Goal: Information Seeking & Learning: Check status

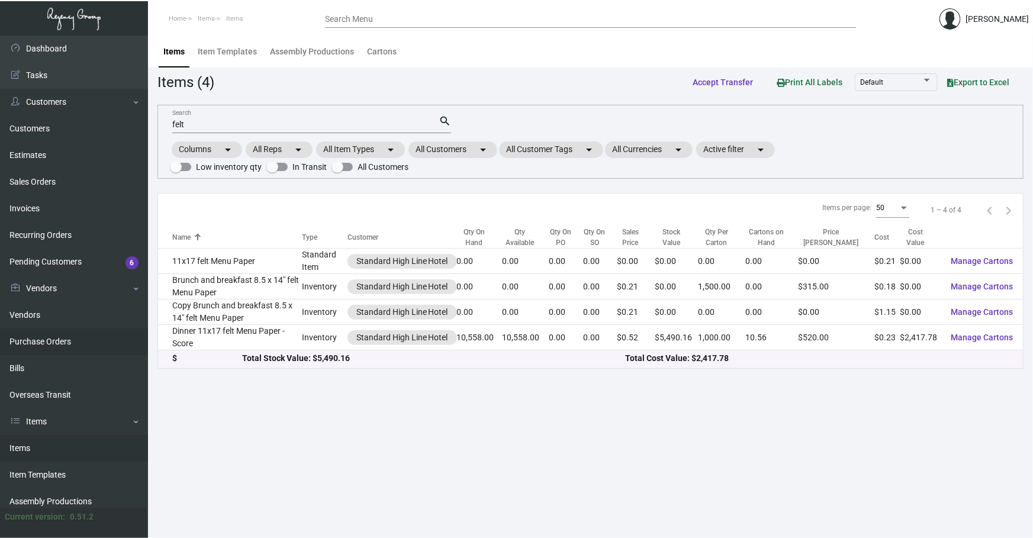
click at [56, 338] on link "Purchase Orders" at bounding box center [74, 342] width 148 height 27
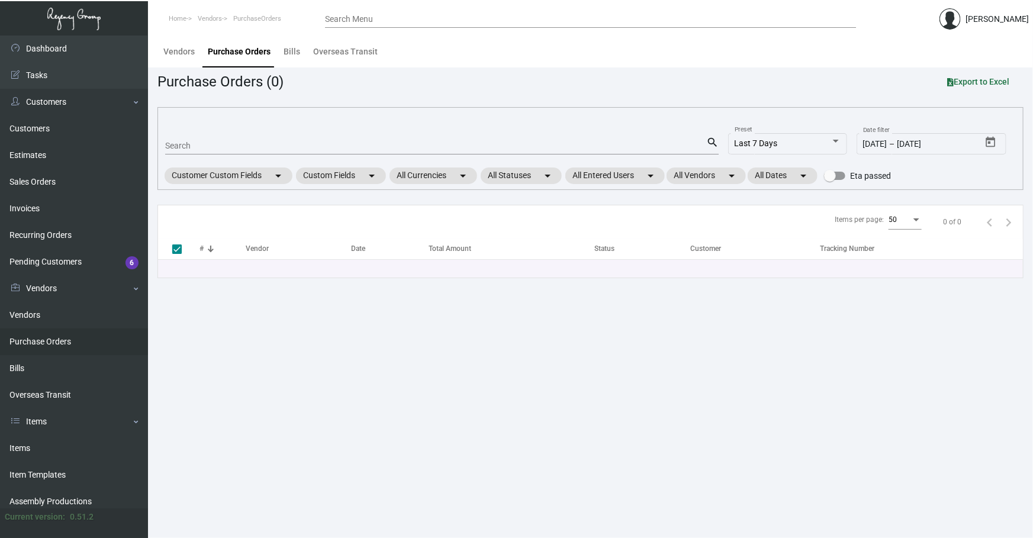
click at [254, 141] on input "Search" at bounding box center [435, 145] width 541 height 9
type input "102722"
checkbox input "false"
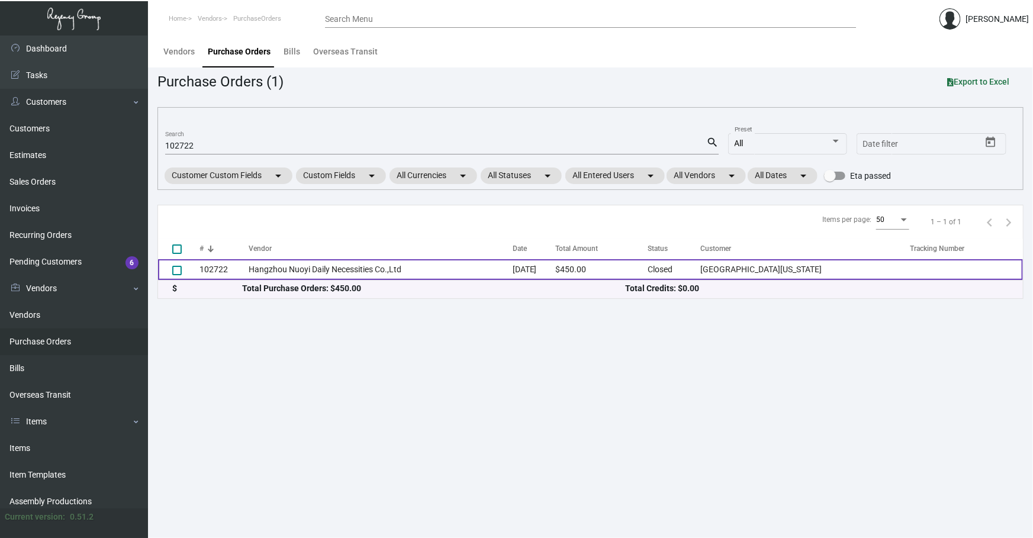
click at [414, 265] on td "Hangzhou Nuoyi Daily Necessities Co.,Ltd" at bounding box center [381, 269] width 264 height 21
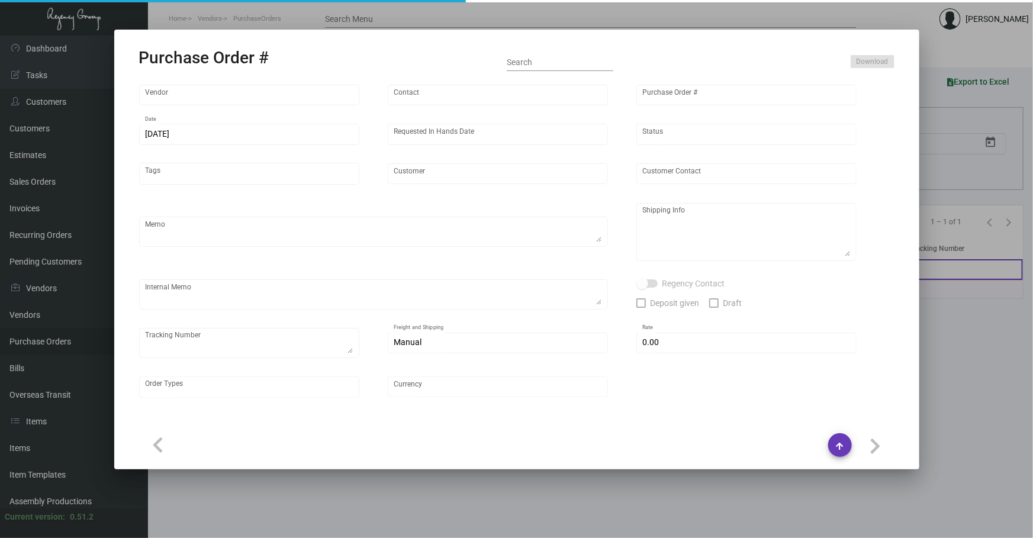
type input "Hangzhou Nuoyi Daily Necessities Co.,Ltd"
type input "[PERSON_NAME]"
type input "102722"
type input "[DATE]"
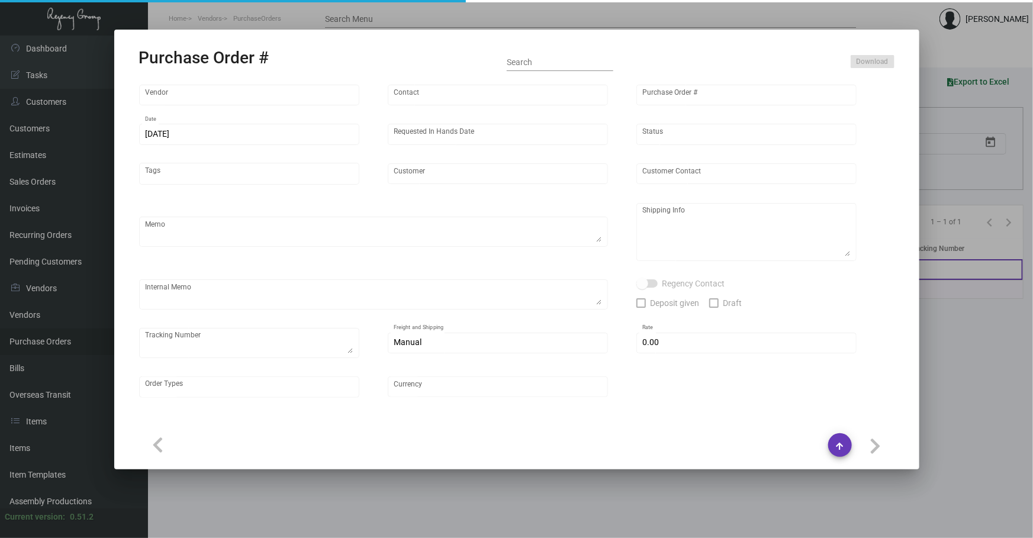
type input "[GEOGRAPHIC_DATA][US_STATE]"
type textarea "Air to NJ warehouse"
type textarea "Regency Group NJ - [PERSON_NAME] [STREET_ADDRESS]"
checkbox input "true"
type input "$ 0.00"
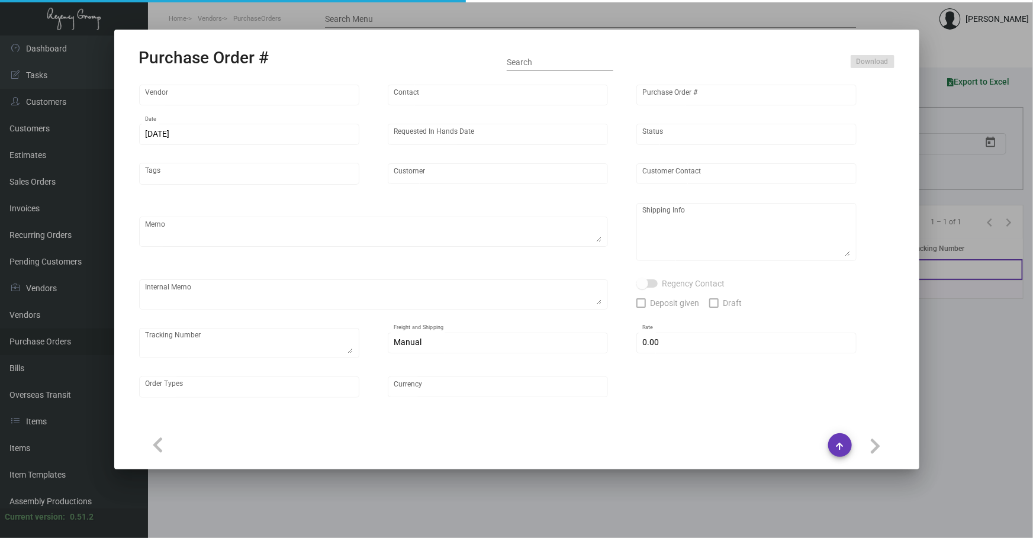
type input "United States Dollar $"
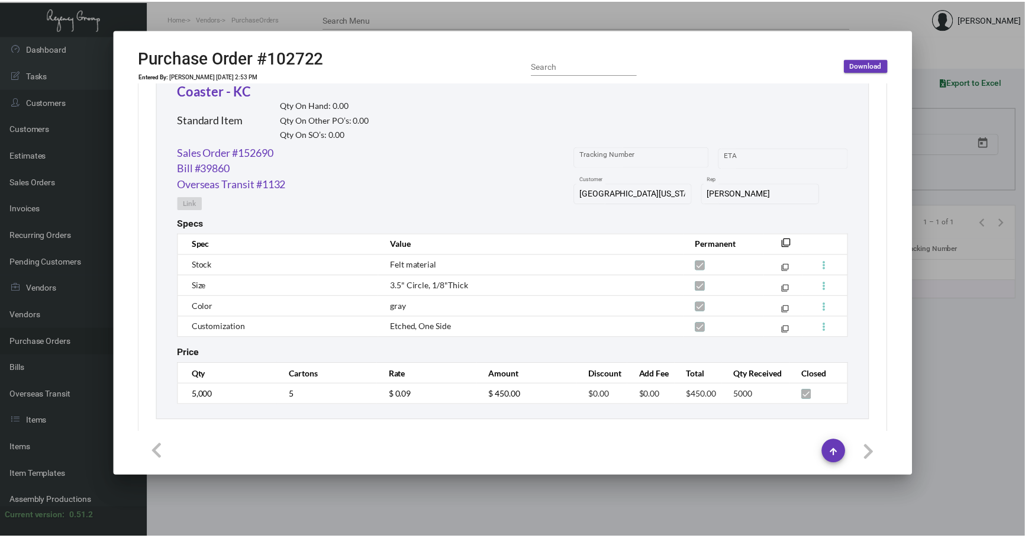
scroll to position [581, 0]
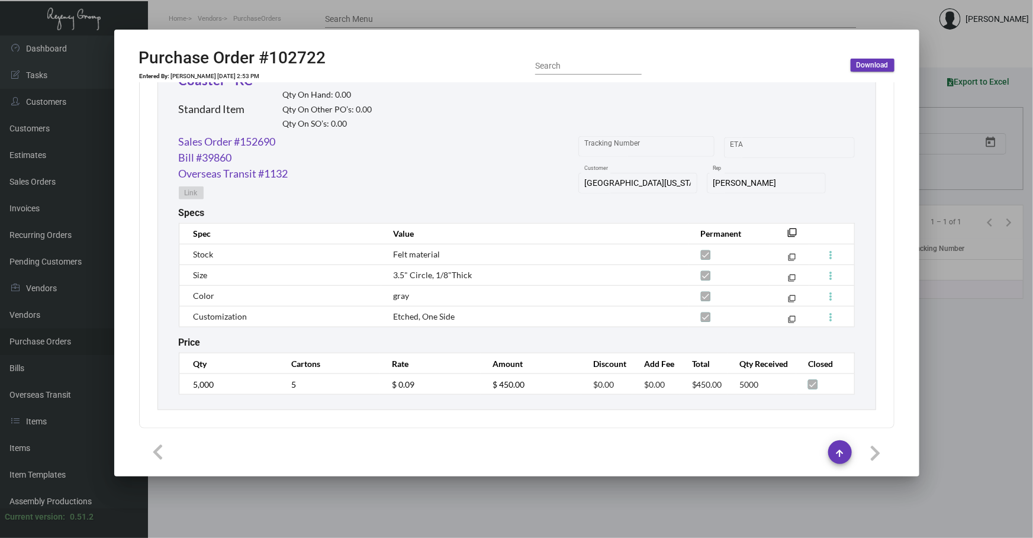
click at [929, 358] on div at bounding box center [516, 269] width 1033 height 538
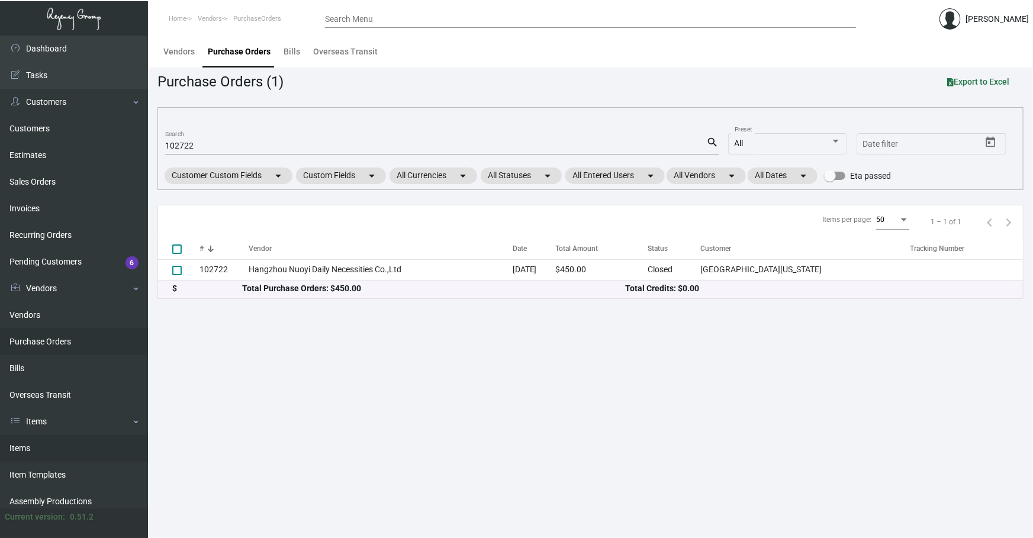
click at [65, 456] on link "Items" at bounding box center [74, 448] width 148 height 27
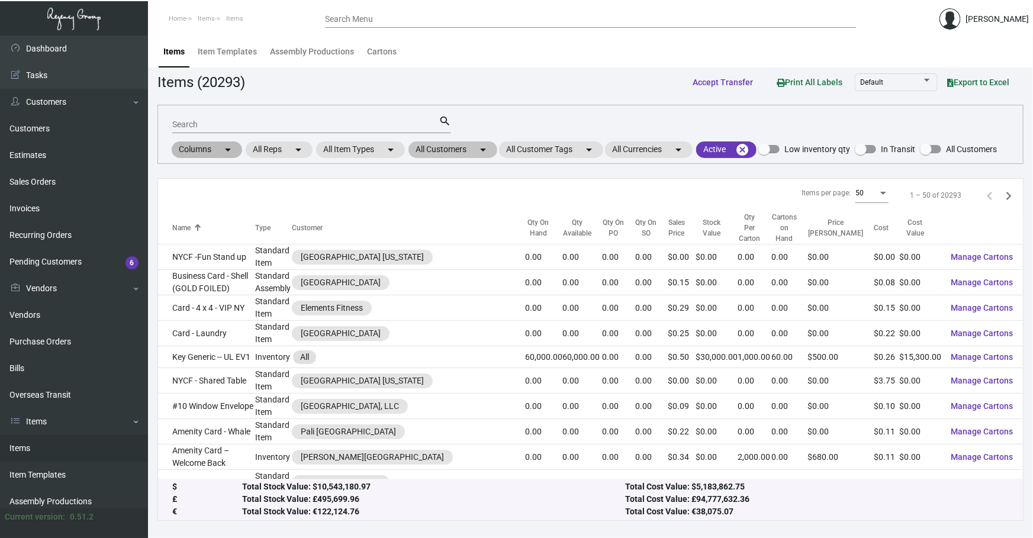
click at [465, 145] on div "Columns arrow_drop_down All Reps arrow_drop_down All Item Types arrow_drop_down…" at bounding box center [583, 150] width 827 height 20
click at [462, 151] on mat-chip "All Customers arrow_drop_down" at bounding box center [452, 149] width 89 height 17
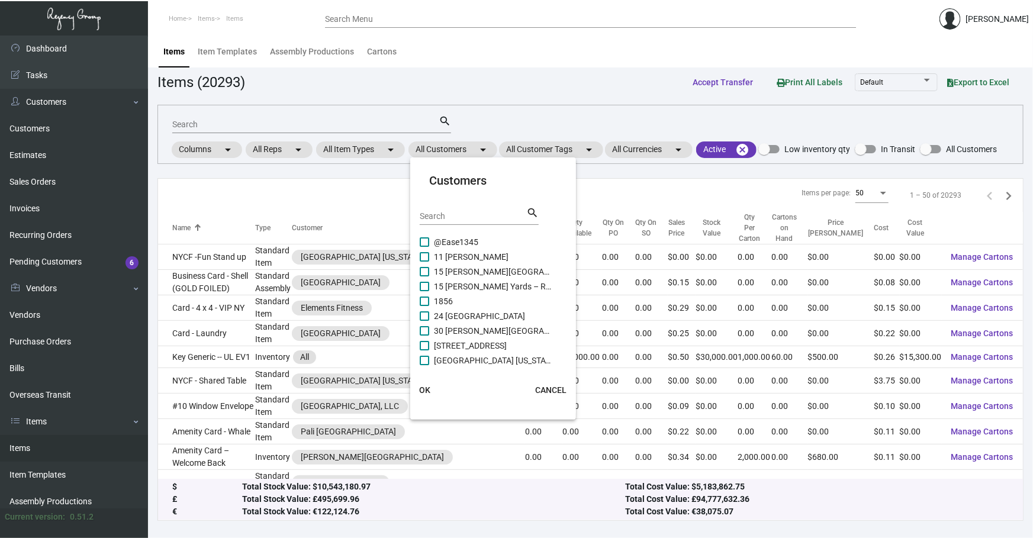
click at [462, 218] on input "Search" at bounding box center [473, 216] width 107 height 9
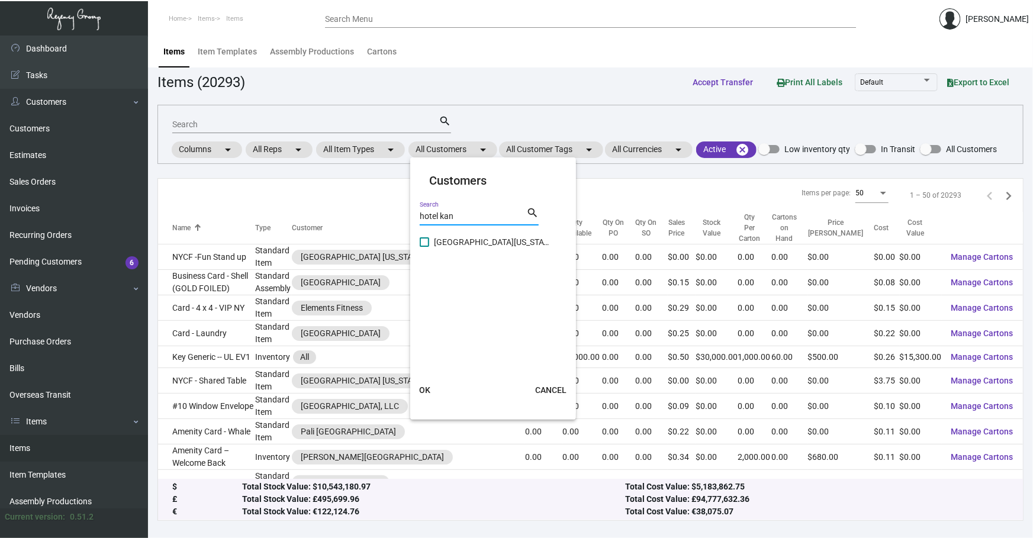
type input "hotel kan"
click at [475, 243] on span "[GEOGRAPHIC_DATA][US_STATE]" at bounding box center [493, 242] width 118 height 14
click at [424, 247] on input "[GEOGRAPHIC_DATA][US_STATE]" at bounding box center [424, 247] width 1 height 1
checkbox input "true"
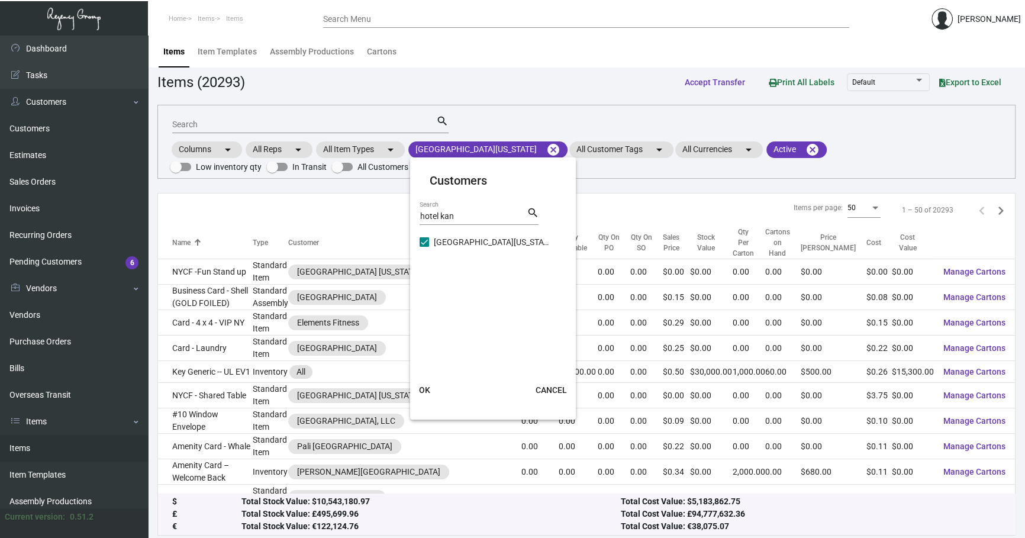
click at [424, 391] on span "OK" at bounding box center [424, 389] width 11 height 9
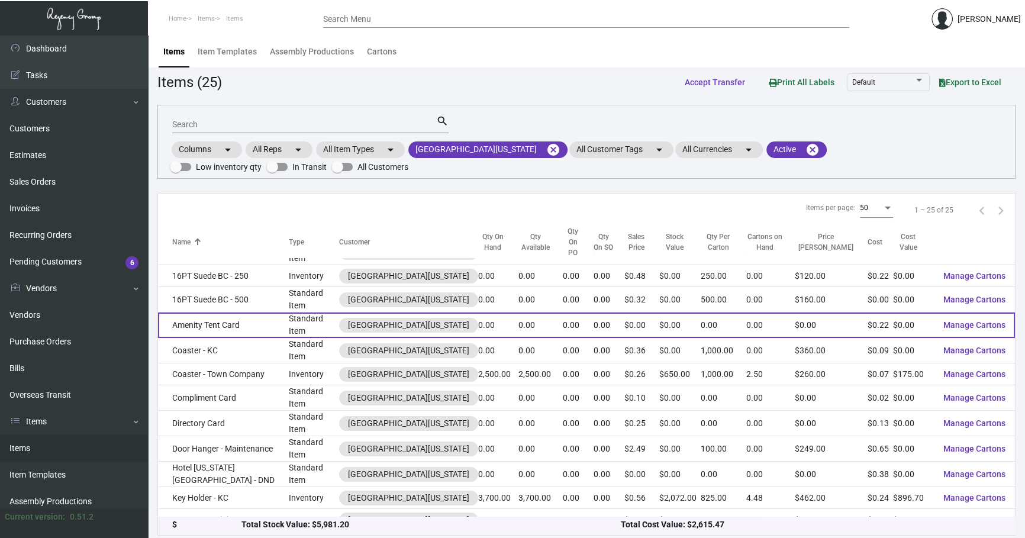
scroll to position [18, 0]
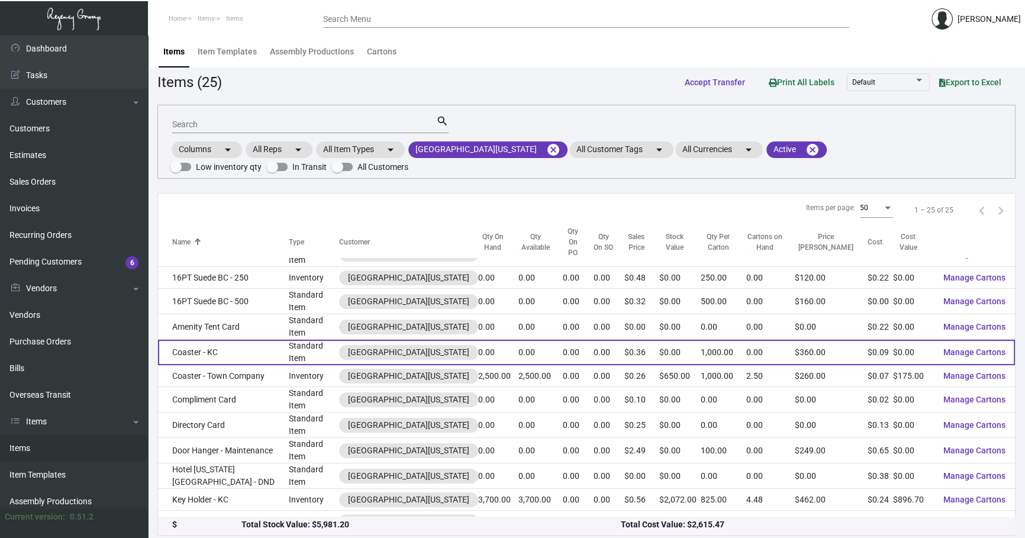
click at [238, 340] on td "Coaster - KC" at bounding box center [223, 352] width 131 height 25
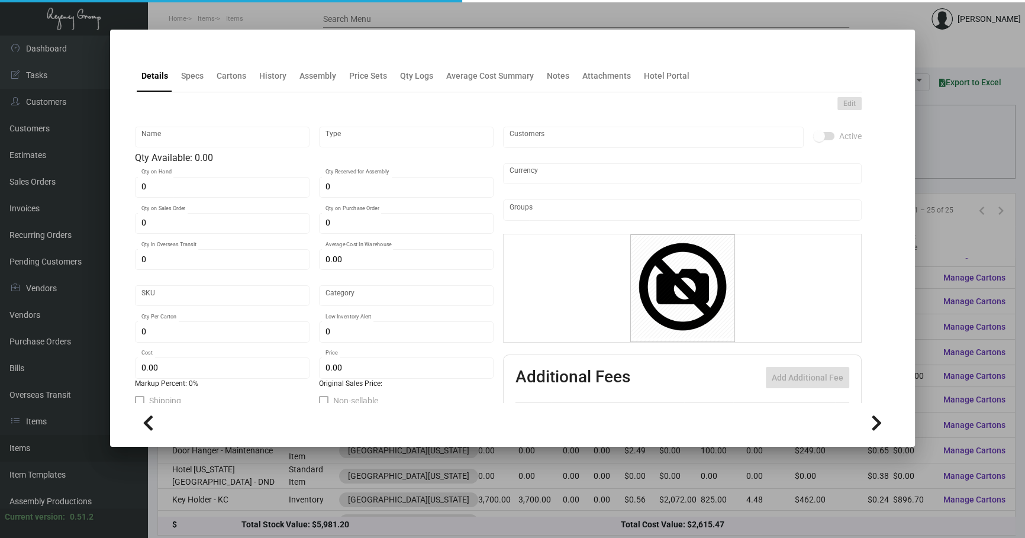
type input "Coaster - KC"
type input "Standard Item"
type input "$ 0.08429"
type input "Standard"
type input "1,000"
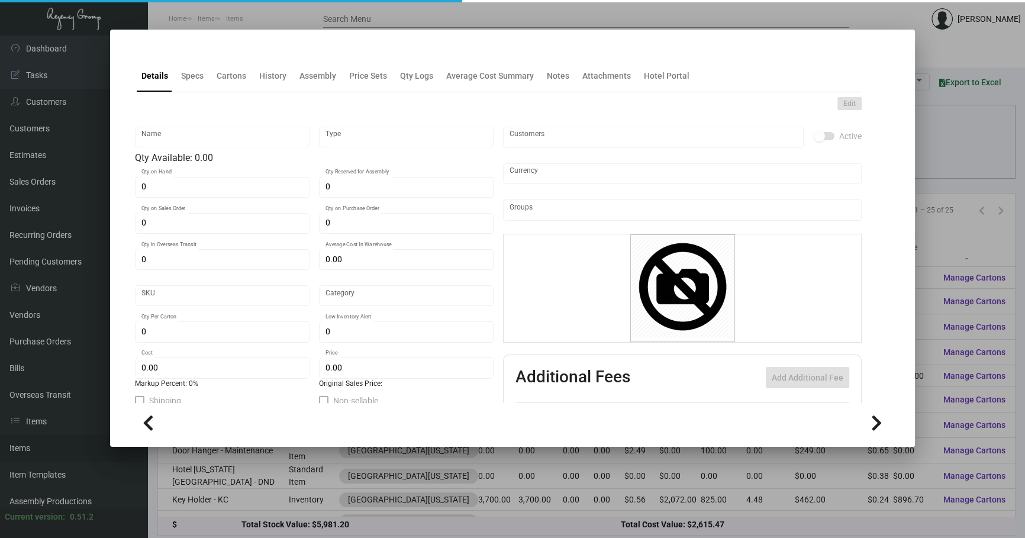
type input "$ 0.09"
type input "$ 0.36"
checkbox input "true"
type input "United States Dollar $"
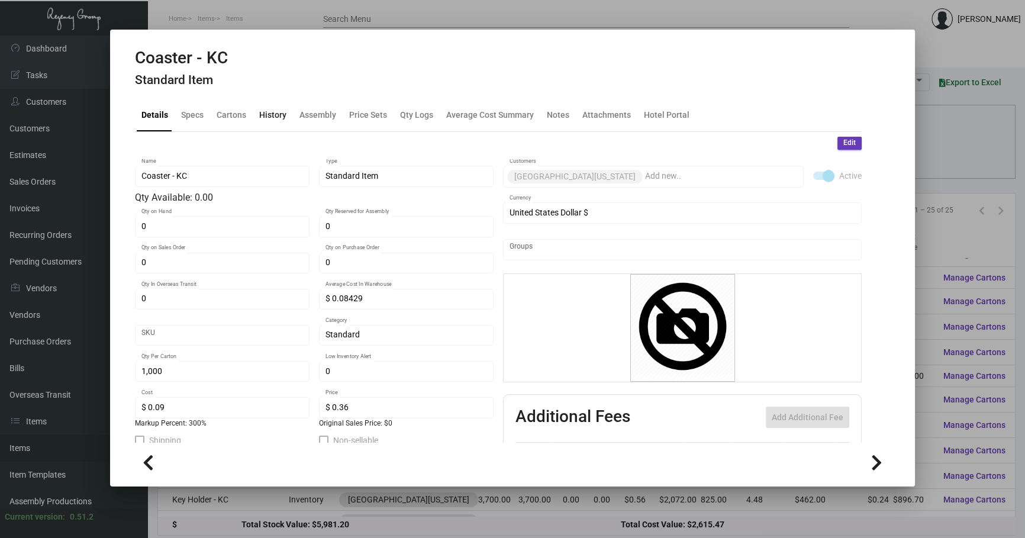
click at [283, 118] on div "History" at bounding box center [272, 115] width 27 height 12
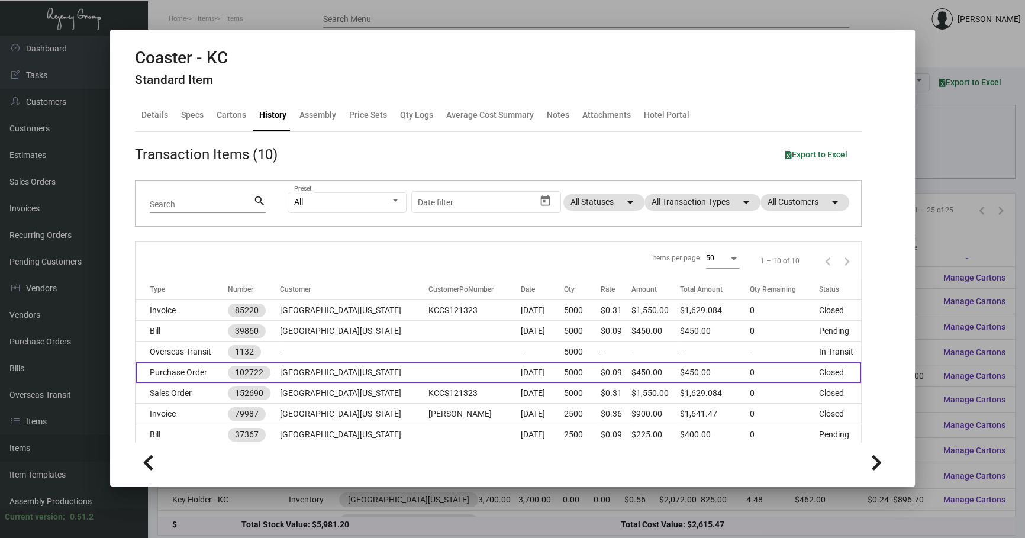
click at [444, 368] on td at bounding box center [475, 372] width 92 height 21
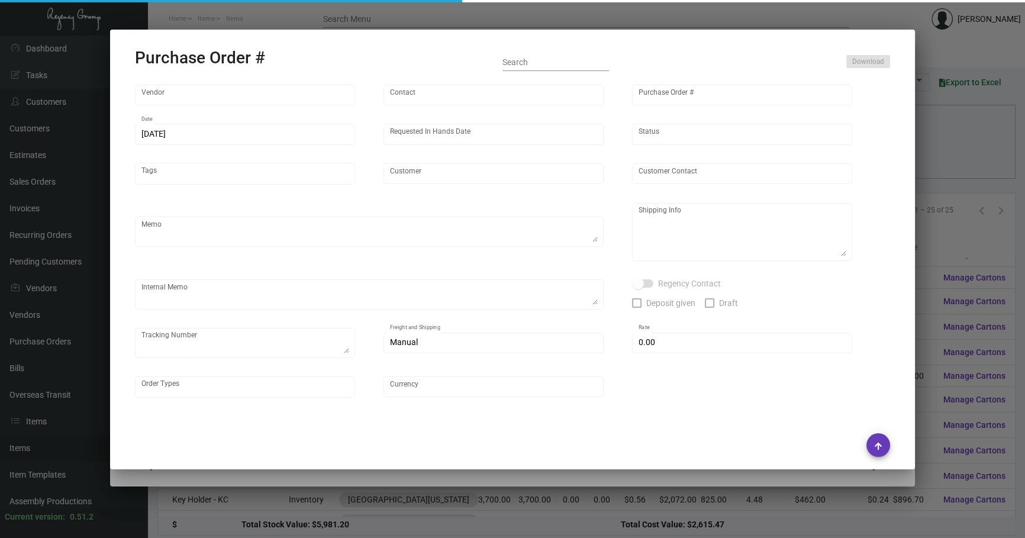
type input "Hangzhou Nuoyi Daily Necessities Co.,Ltd"
type input "[PERSON_NAME]"
type input "102722"
type input "[DATE]"
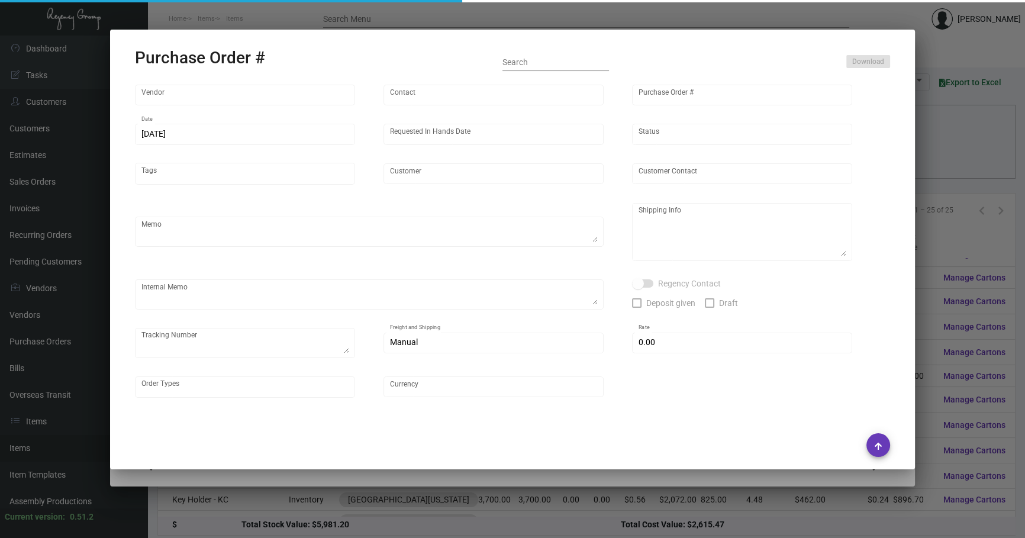
type input "[GEOGRAPHIC_DATA][US_STATE]"
type textarea "Air to NJ warehouse"
type textarea "Regency Group NJ - [PERSON_NAME] [STREET_ADDRESS]"
checkbox input "true"
type input "$ 0.00"
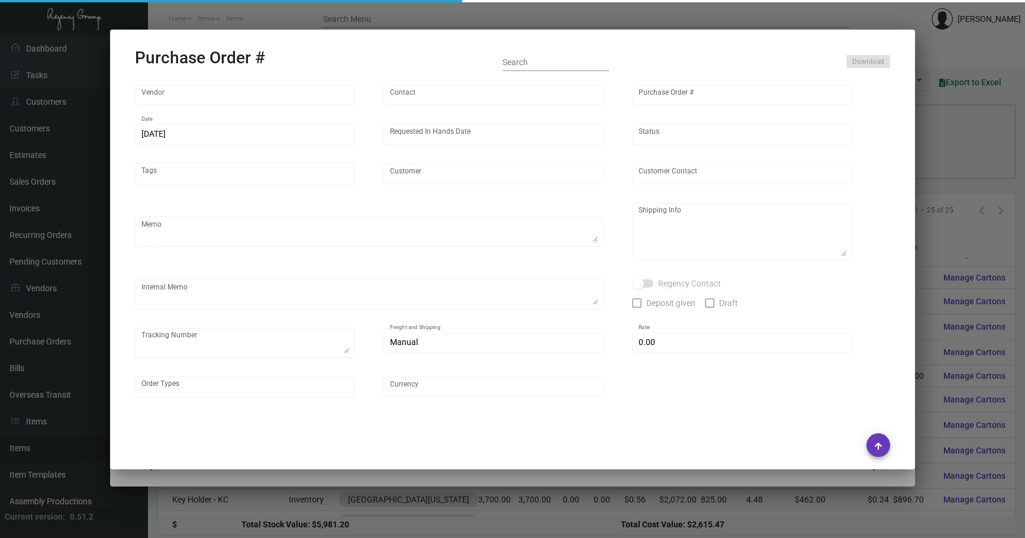
type input "United States Dollar $"
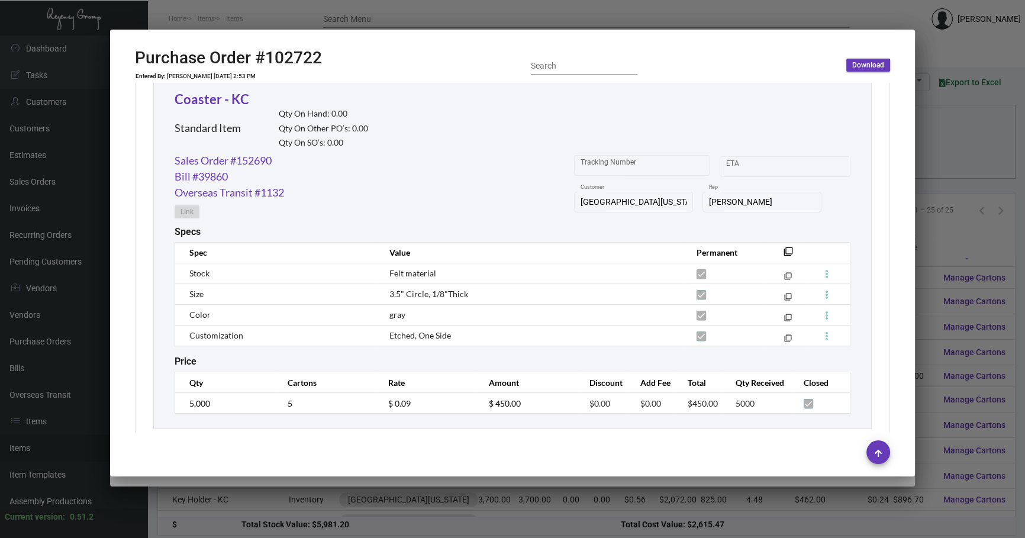
scroll to position [581, 0]
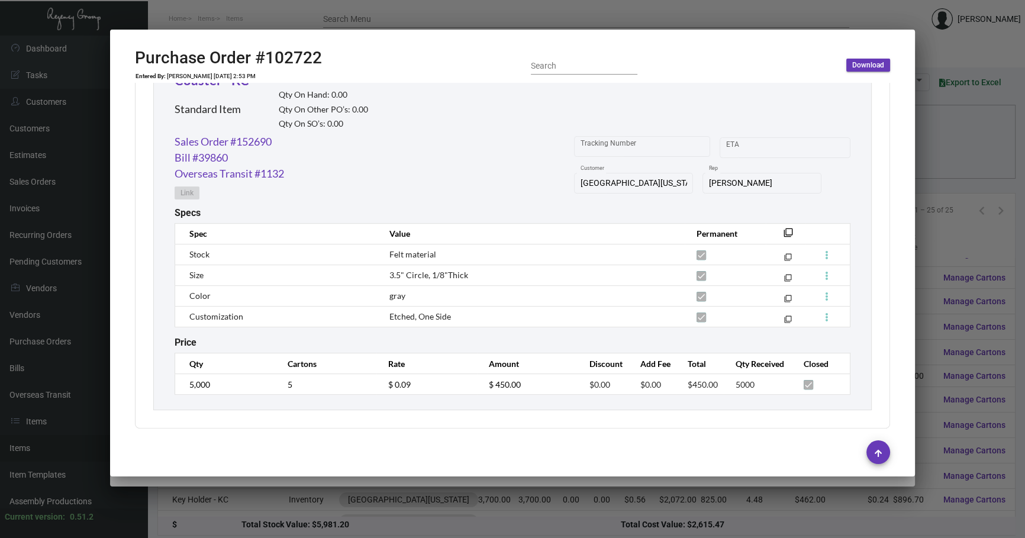
click at [994, 146] on div at bounding box center [512, 269] width 1025 height 538
click at [993, 143] on div at bounding box center [512, 269] width 1025 height 538
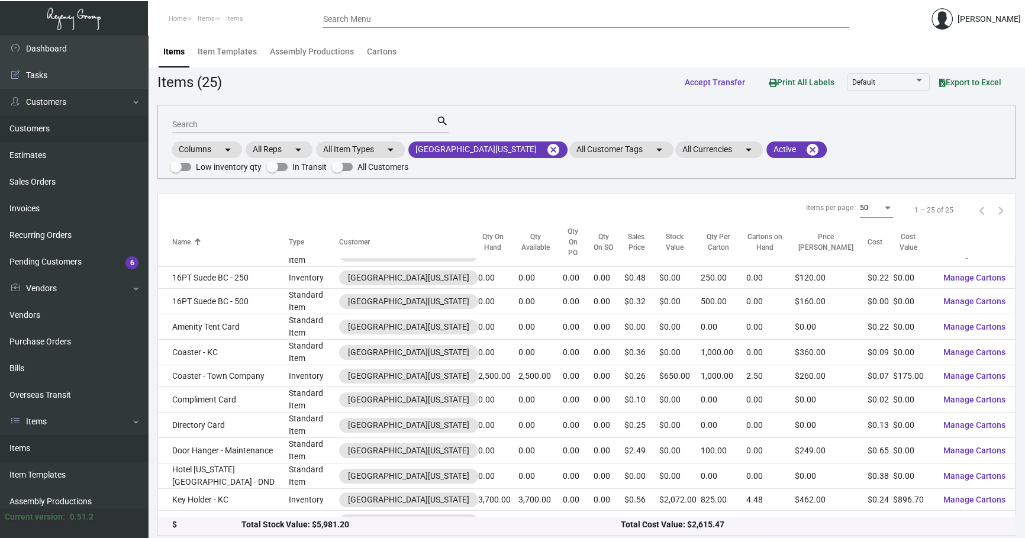
click at [57, 131] on link "Customers" at bounding box center [74, 128] width 148 height 27
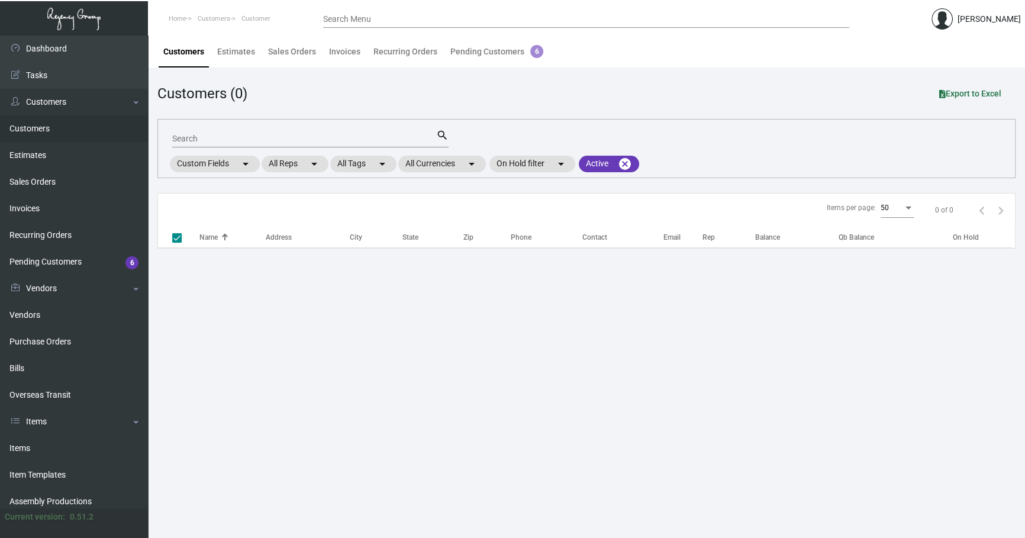
checkbox input "false"
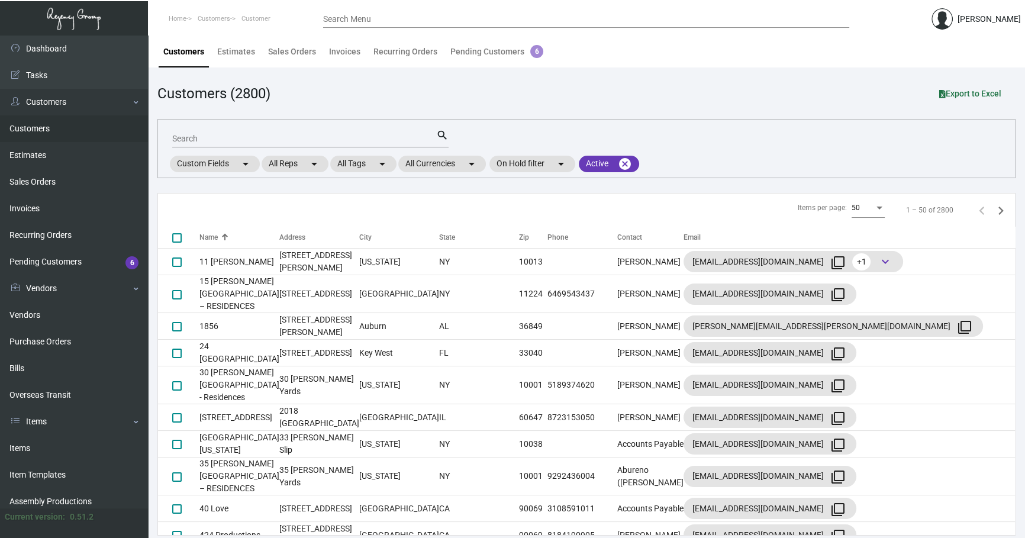
click at [208, 141] on input "Search" at bounding box center [304, 138] width 264 height 9
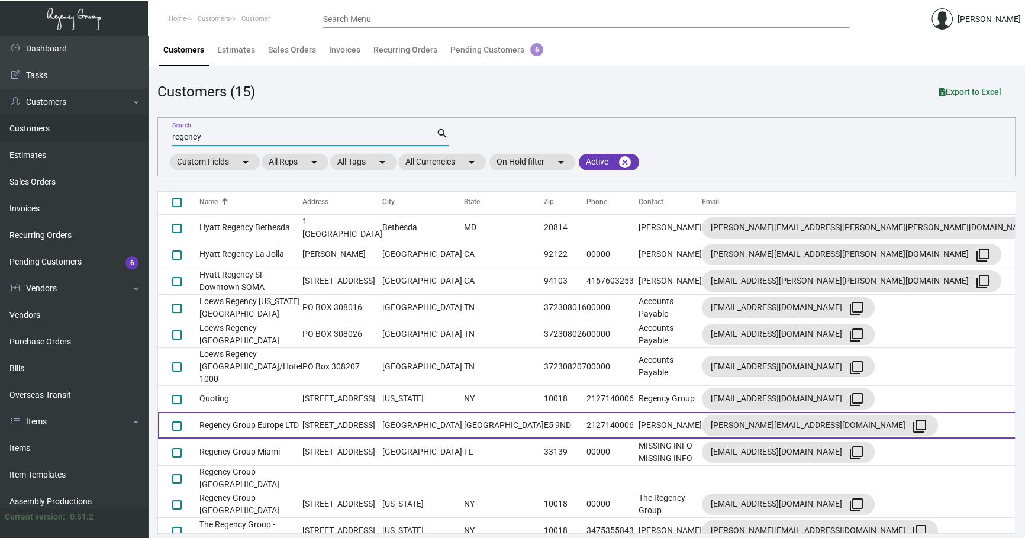
scroll to position [2, 0]
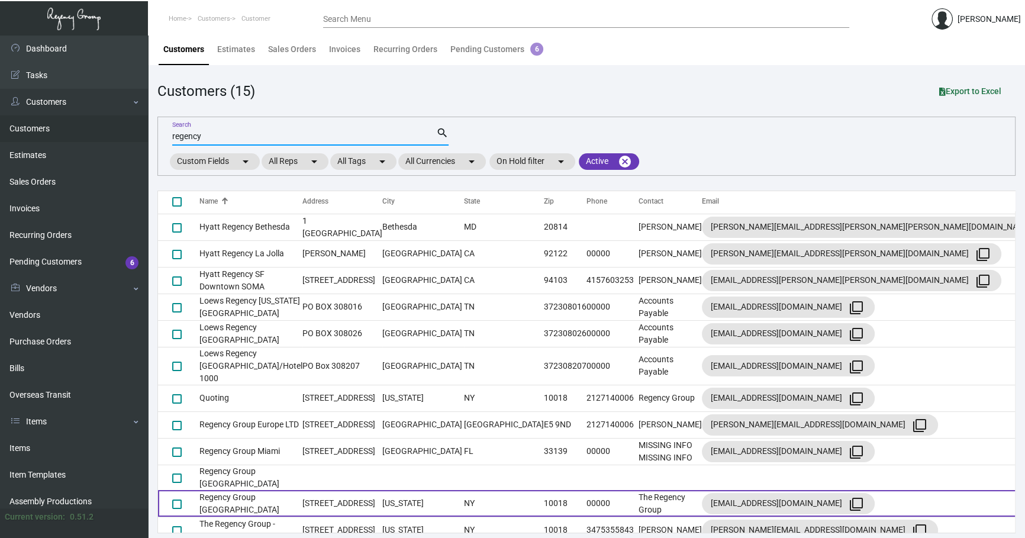
type input "regency"
click at [382, 492] on td "[US_STATE]" at bounding box center [423, 503] width 82 height 27
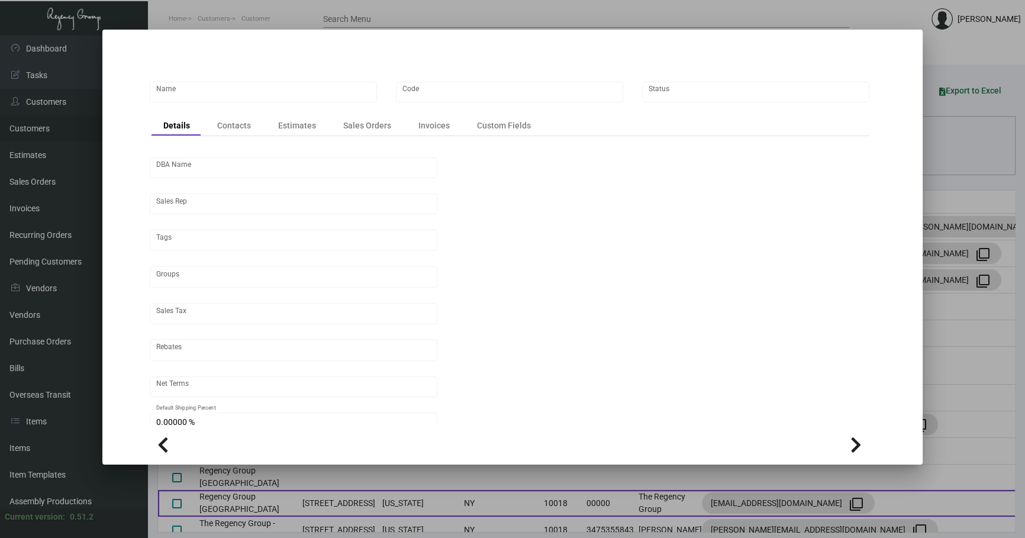
scroll to position [0, 0]
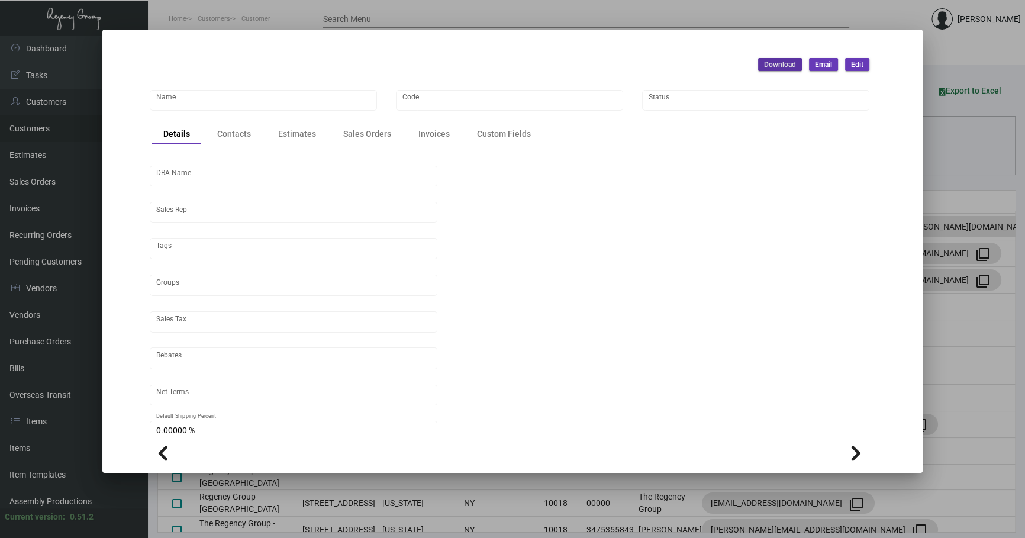
type input "Regency Group [GEOGRAPHIC_DATA]"
type input "952"
type input "[PERSON_NAME]"
type input "Out of State"
type input "Net 50"
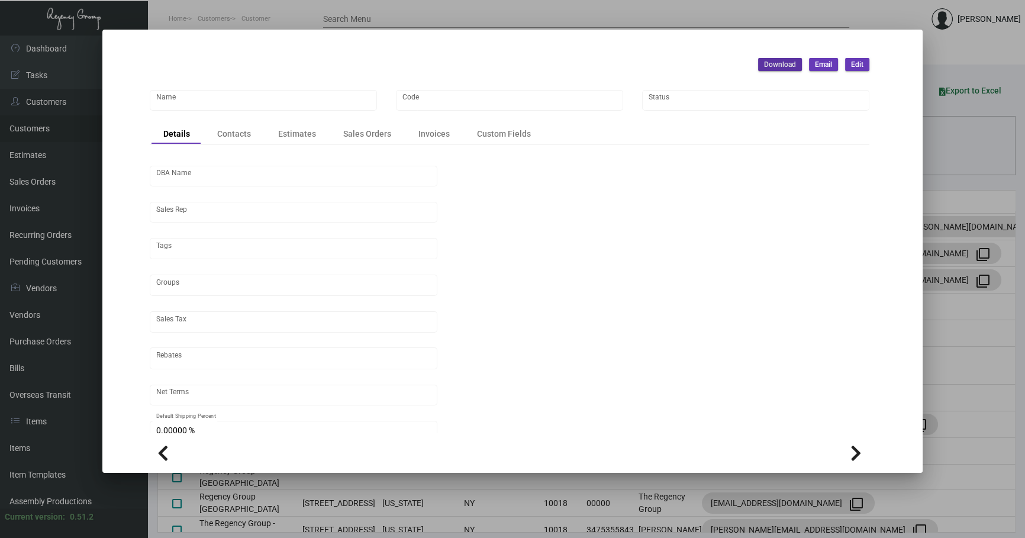
type input "United States Dollar $"
type input "$ 0.00"
checkbox input "true"
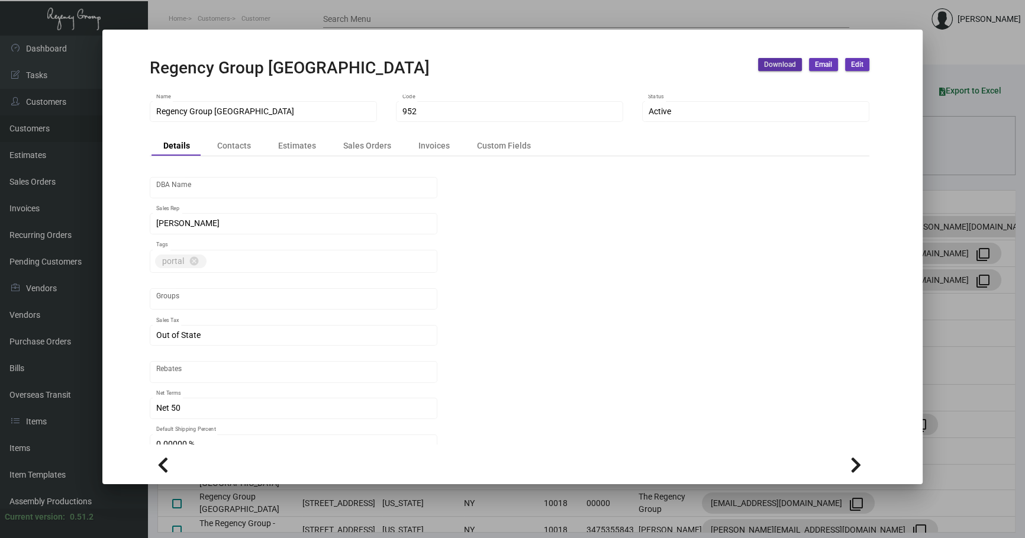
click at [965, 145] on div at bounding box center [512, 269] width 1025 height 538
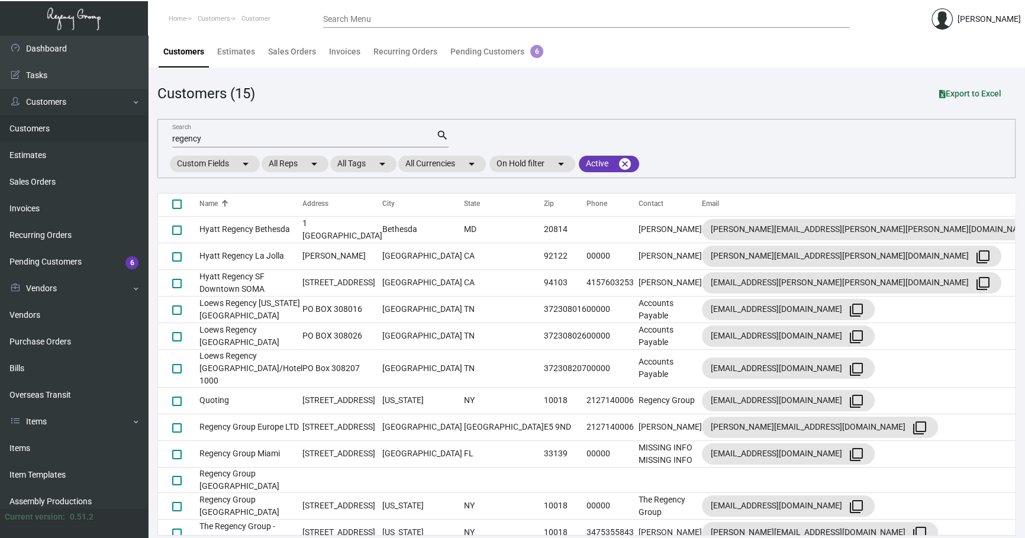
click at [325, 473] on td at bounding box center [342, 479] width 80 height 25
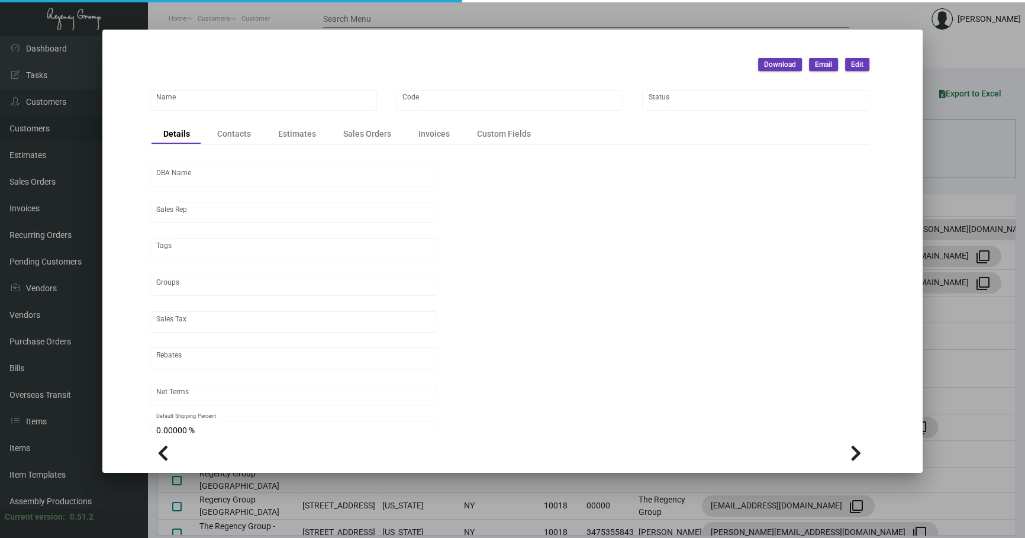
type input "Regency Group [GEOGRAPHIC_DATA]"
type input "RNJ"
type input "[PERSON_NAME]"
type input "EXEMPT"
type input "Net 30"
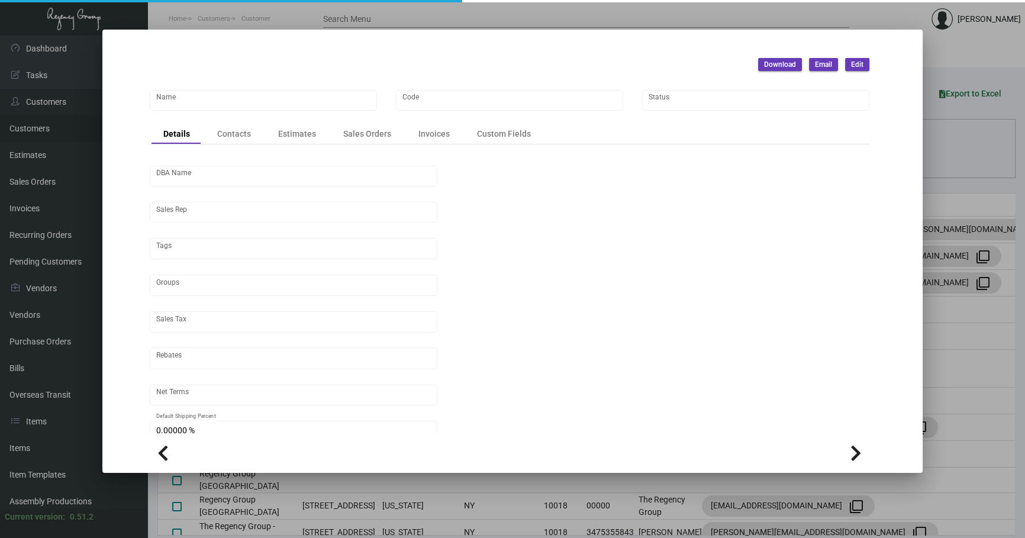
type input "United States Dollar $"
type input "$ 0.00"
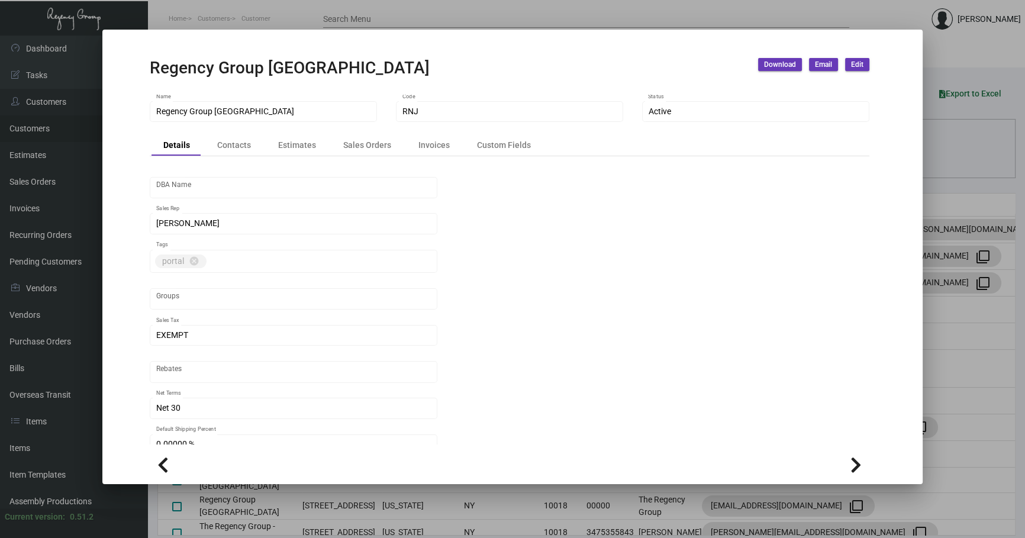
click at [366, 154] on div "Details Contacts Estimates Sales Orders Invoices Custom Fields" at bounding box center [510, 146] width 720 height 20
click at [359, 134] on mat-form-field "Regency Group NJ Name" at bounding box center [263, 117] width 227 height 36
click at [363, 140] on div "Sales Orders" at bounding box center [367, 145] width 48 height 12
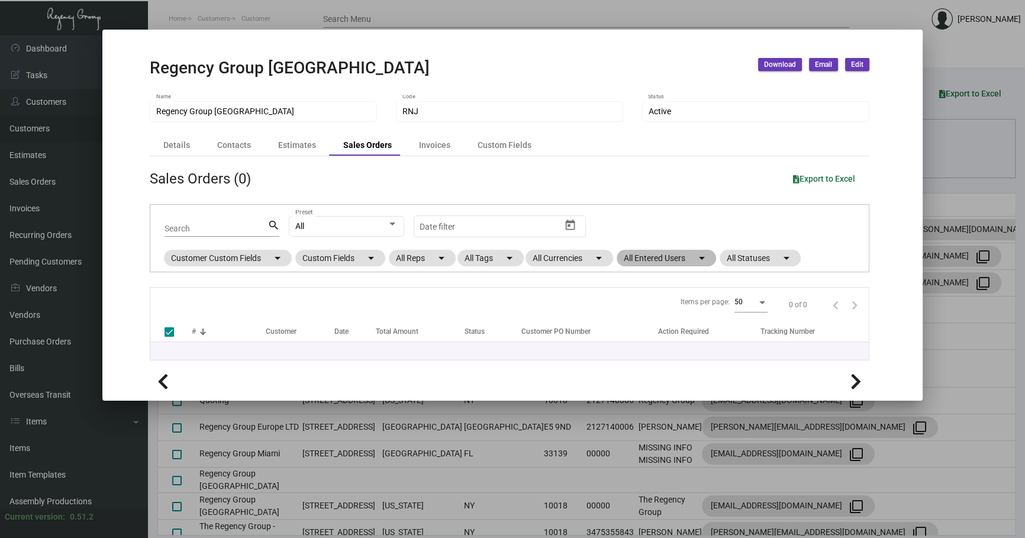
click at [669, 263] on mat-chip "All Entered Users arrow_drop_down" at bounding box center [666, 258] width 99 height 17
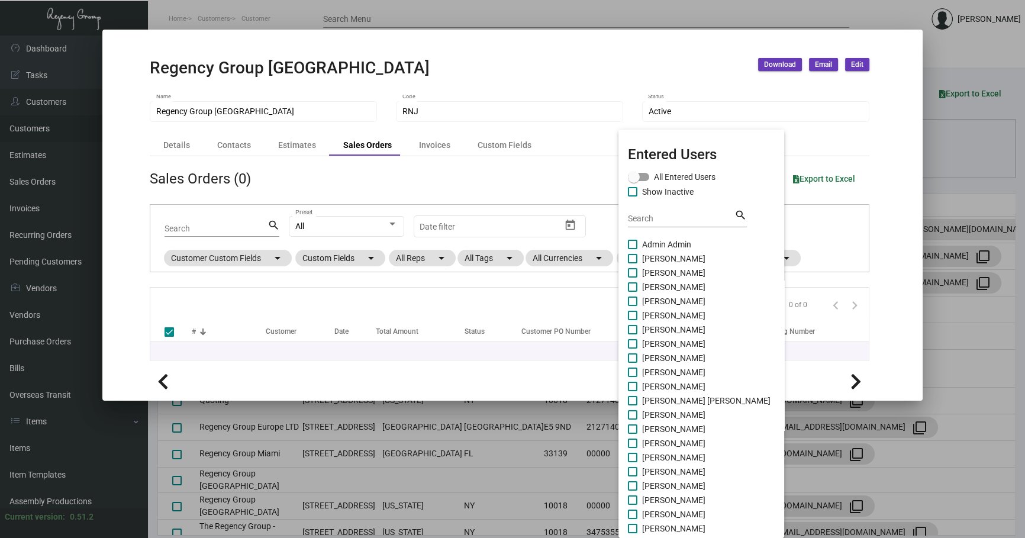
click at [952, 182] on div at bounding box center [512, 269] width 1025 height 538
click at [951, 181] on div at bounding box center [512, 269] width 1025 height 538
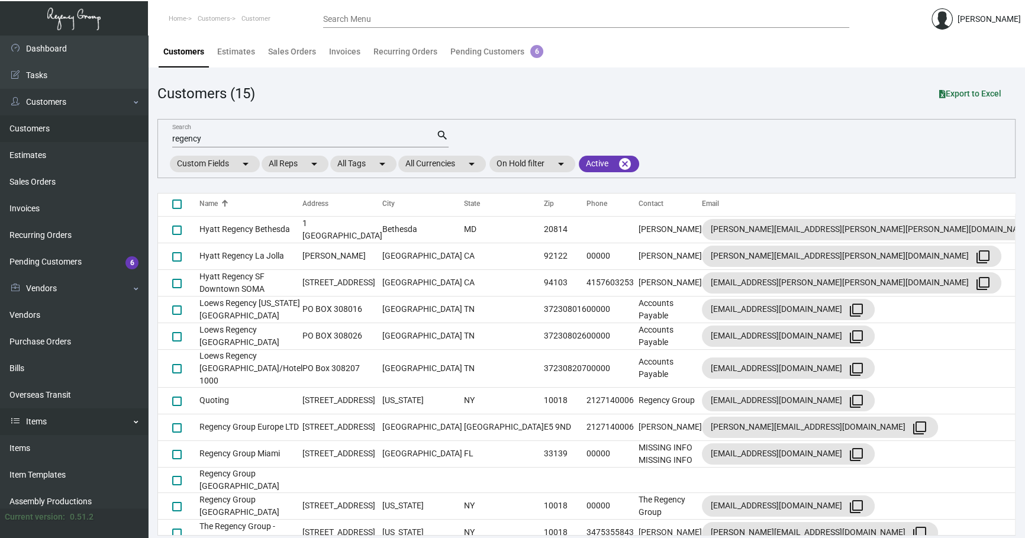
drag, startPoint x: 56, startPoint y: 439, endPoint x: 59, endPoint y: 432, distance: 7.7
click at [56, 438] on link "Items" at bounding box center [74, 448] width 148 height 27
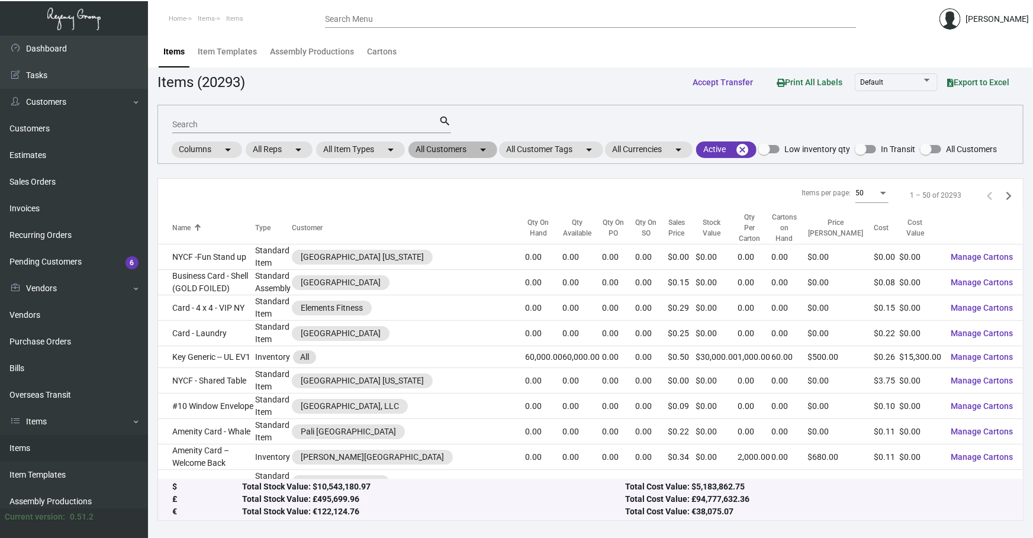
click at [472, 150] on mat-chip "All Customers arrow_drop_down" at bounding box center [452, 149] width 89 height 17
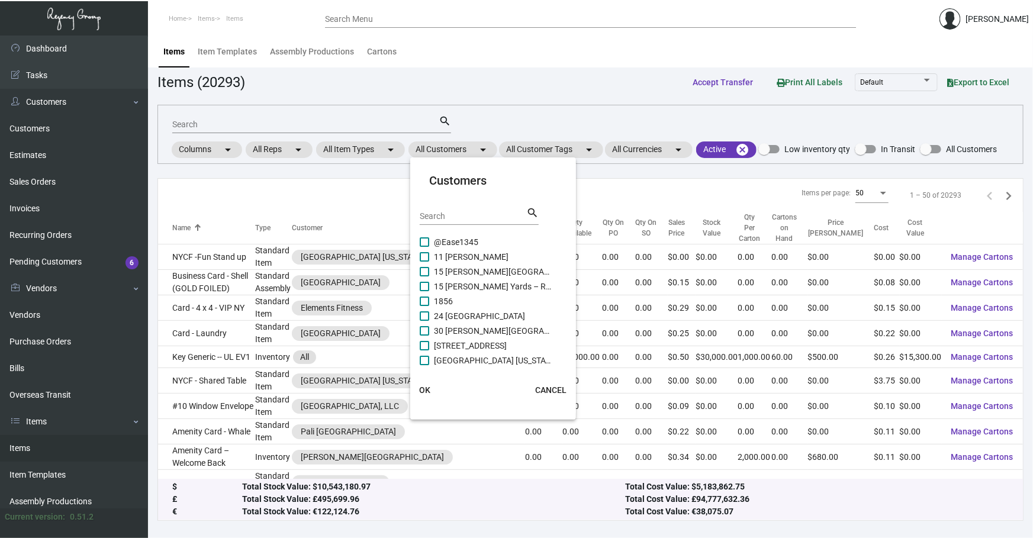
click at [484, 213] on input "Search" at bounding box center [473, 216] width 107 height 9
type input "casa"
click at [482, 282] on span "Casa Cipriani [US_STATE]" at bounding box center [493, 286] width 118 height 14
click at [424, 291] on input "Casa Cipriani [US_STATE]" at bounding box center [424, 291] width 1 height 1
checkbox input "true"
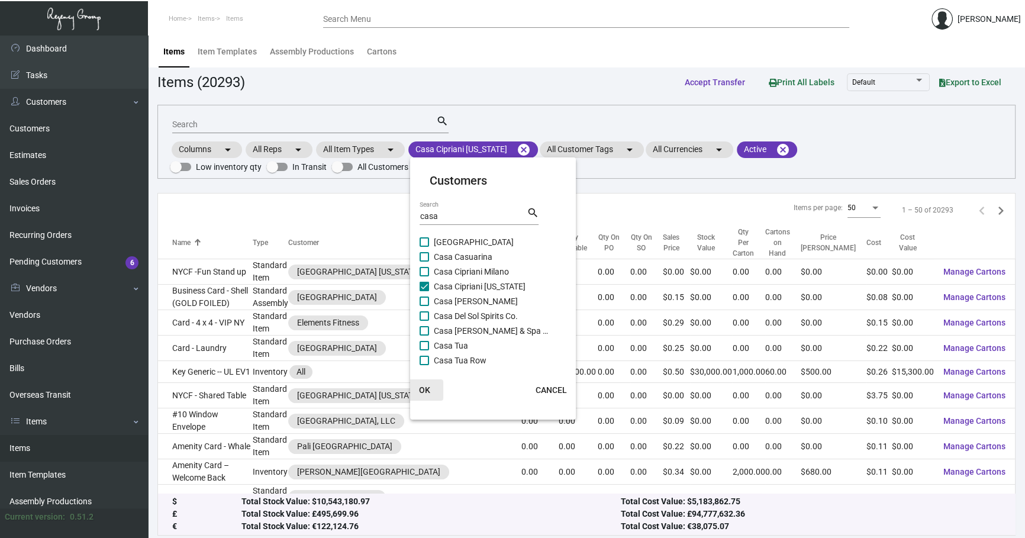
click at [420, 390] on span "OK" at bounding box center [424, 389] width 11 height 9
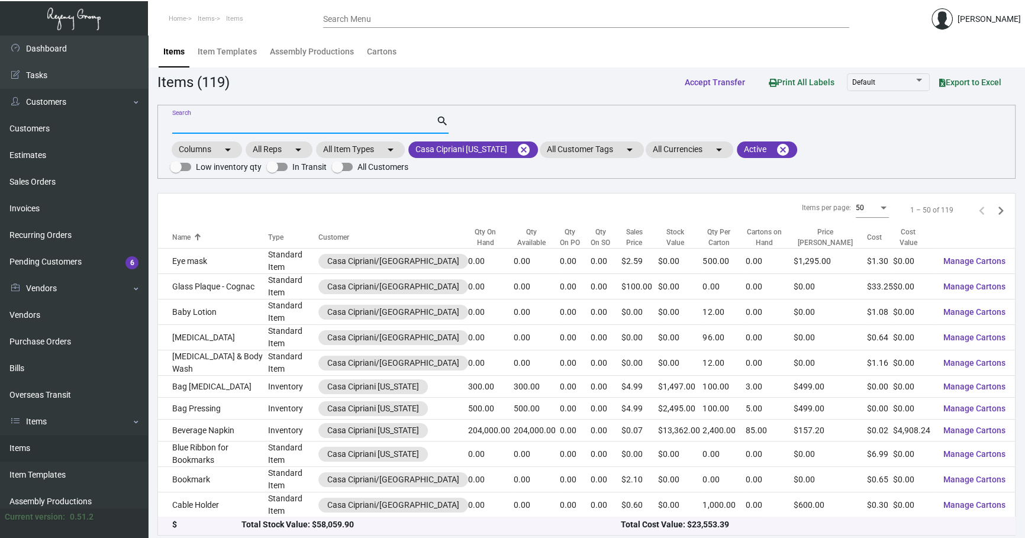
click at [249, 126] on input "Search" at bounding box center [304, 124] width 264 height 9
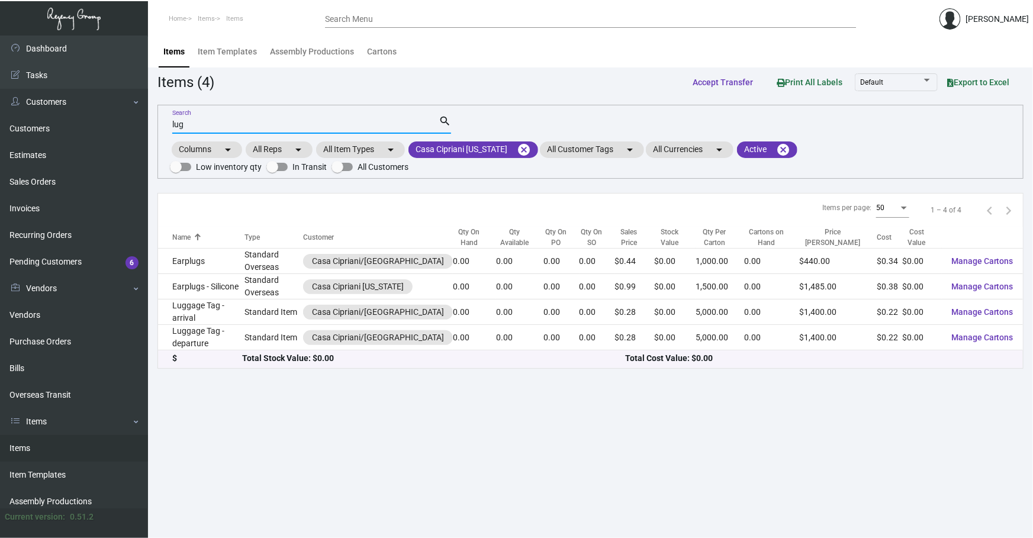
type input "lug"
click at [963, 459] on main "Items Item Templates Assembly Productions Cartons Items (4) Accept Transfer Pri…" at bounding box center [590, 287] width 885 height 503
click at [951, 459] on main "Items Item Templates Assembly Productions Cartons Items (4) Accept Transfer Pri…" at bounding box center [590, 287] width 885 height 503
click at [931, 396] on main "Items Item Templates Assembly Productions Cartons Items (4) Accept Transfer Pri…" at bounding box center [590, 287] width 885 height 503
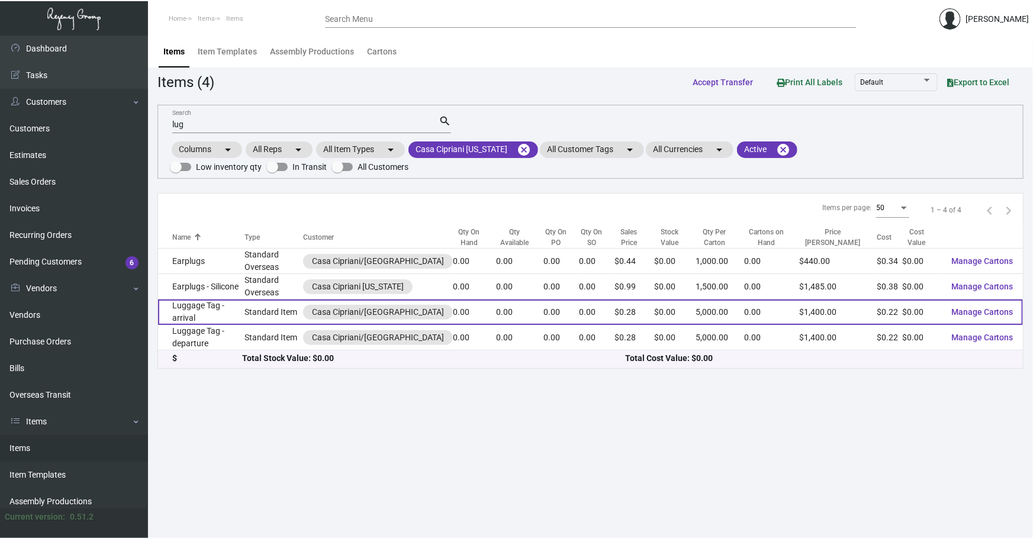
click at [271, 316] on td "Standard Item" at bounding box center [273, 312] width 59 height 25
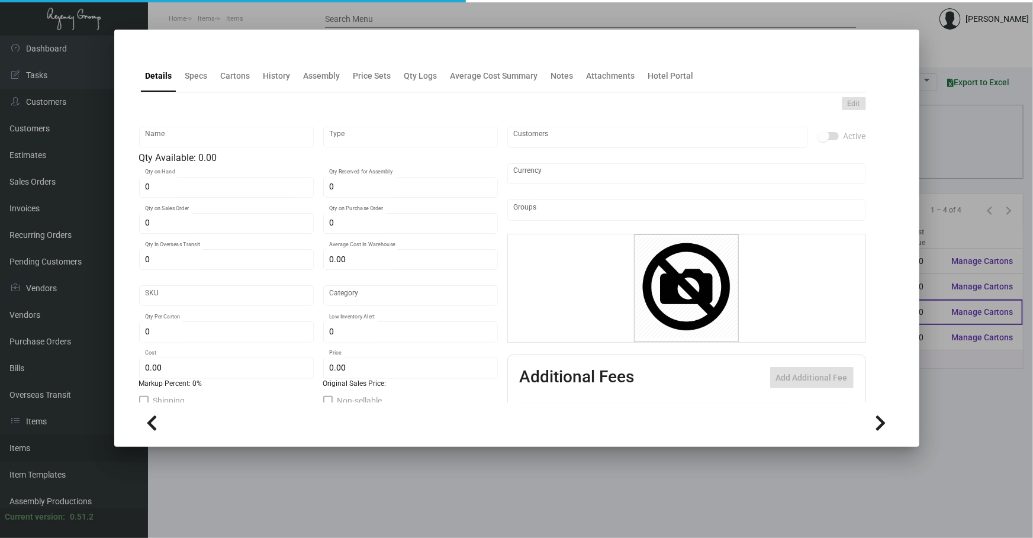
type input "Luggage Tag - arrival"
type input "Standard Item"
type input "$ 0.00"
type input "Standard"
type input "5,000"
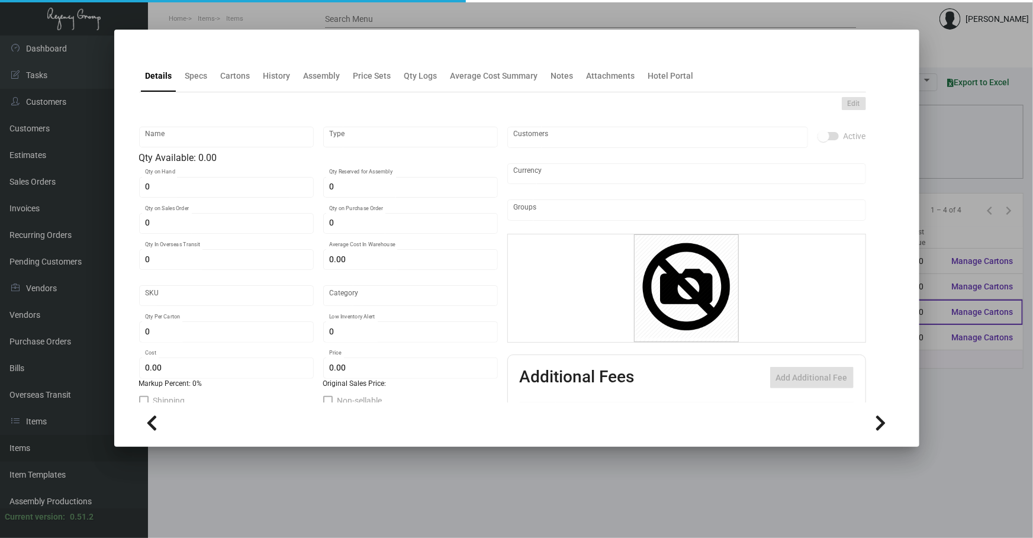
type input "$ 0.22151"
type input "$ 0.28"
checkbox input "true"
type input "United States Dollar $"
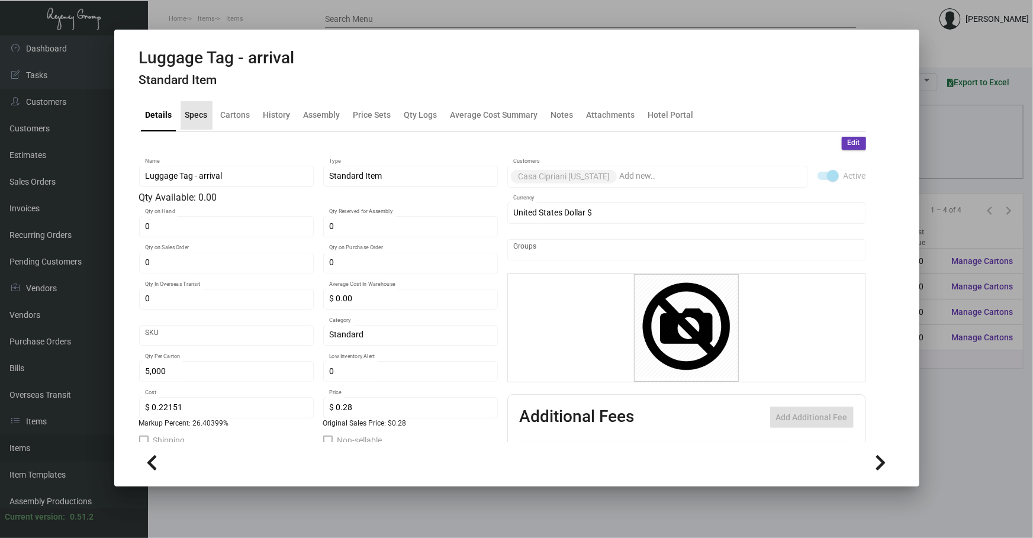
click at [192, 114] on div "Specs" at bounding box center [196, 115] width 22 height 12
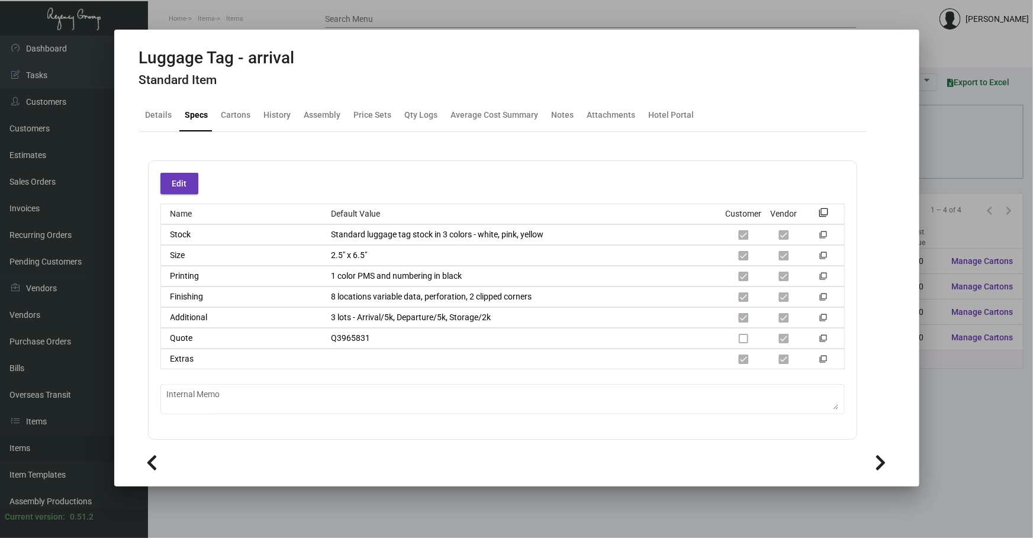
click at [931, 428] on div at bounding box center [516, 269] width 1033 height 538
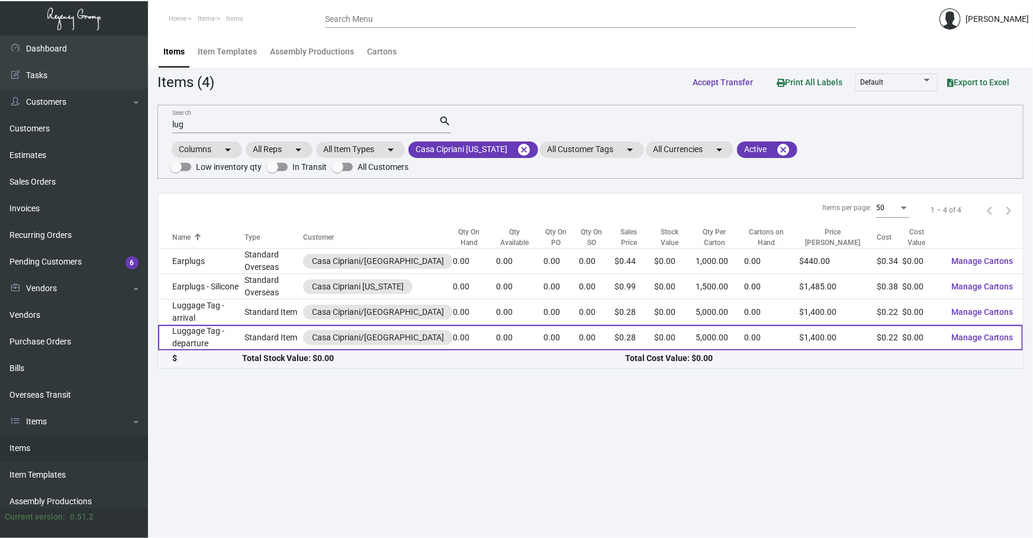
click at [230, 336] on td "Luggage Tag - departure" at bounding box center [201, 337] width 86 height 25
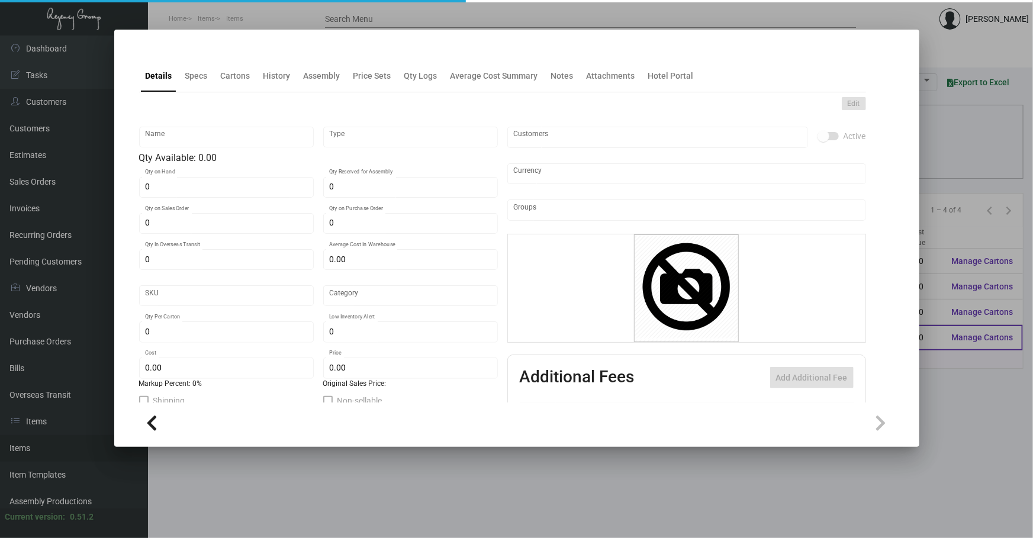
type input "Luggage Tag - departure"
type input "Standard Item"
type input "$ 0.00"
type input "Standard"
type input "5,000"
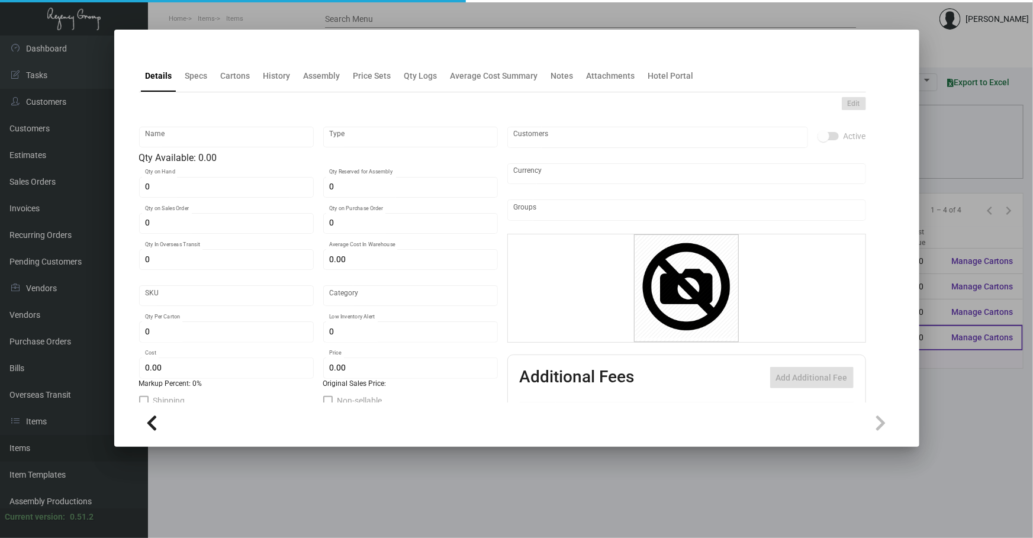
type input "$ 0.22151"
type input "$ 0.28"
checkbox input "true"
type input "United States Dollar $"
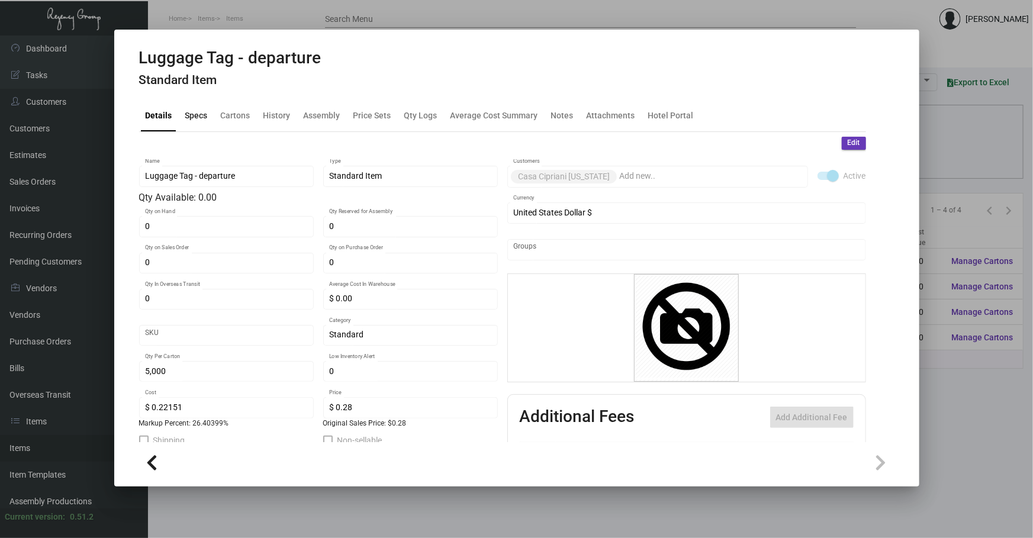
click at [201, 110] on div "Specs" at bounding box center [196, 115] width 22 height 12
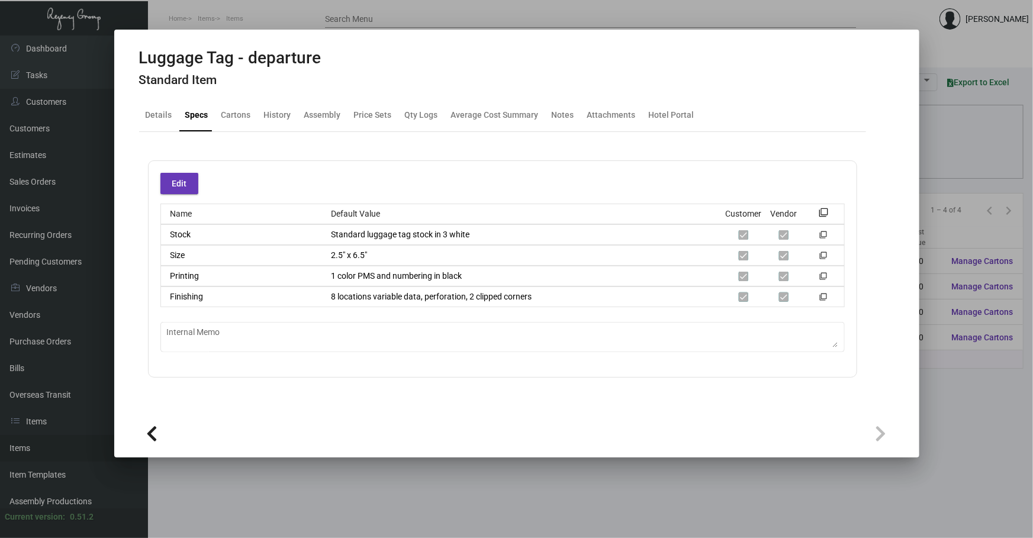
click at [292, 485] on div at bounding box center [516, 269] width 1033 height 538
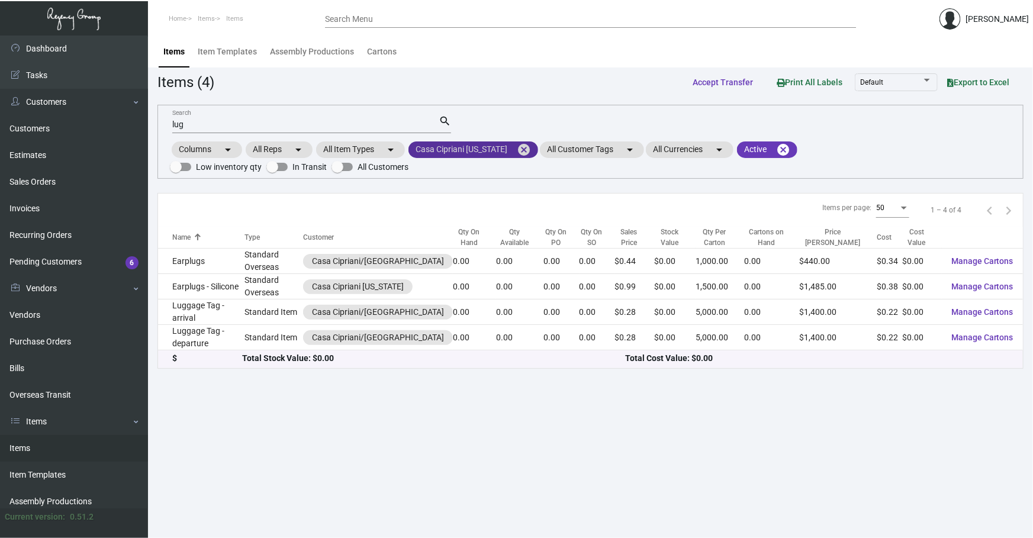
click at [517, 147] on mat-icon "cancel" at bounding box center [524, 150] width 14 height 14
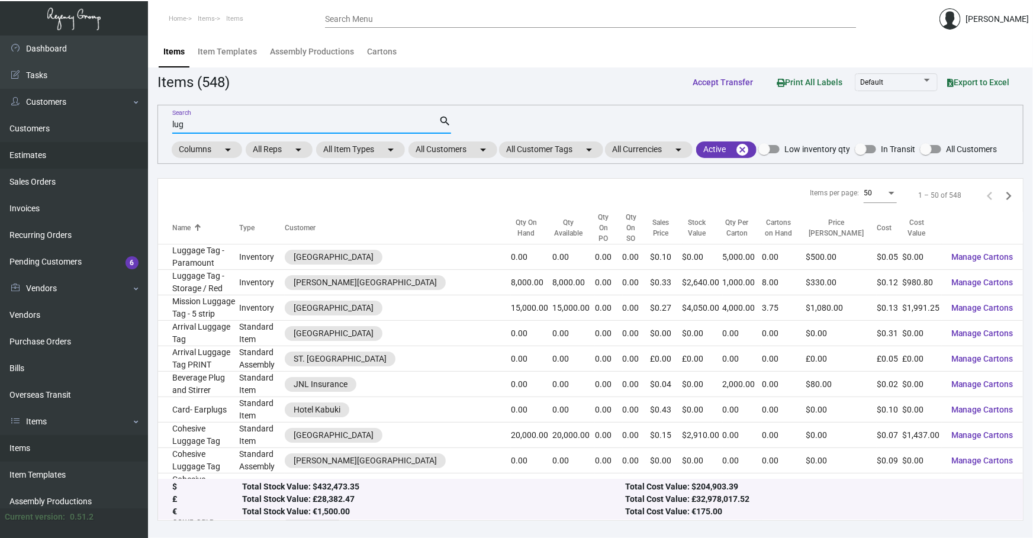
drag, startPoint x: 210, startPoint y: 125, endPoint x: 0, endPoint y: 141, distance: 210.8
click at [30, 139] on div "Dashboard Dashboard Tasks Customers Customers Estimates Sales Orders Invoices R…" at bounding box center [516, 287] width 1033 height 503
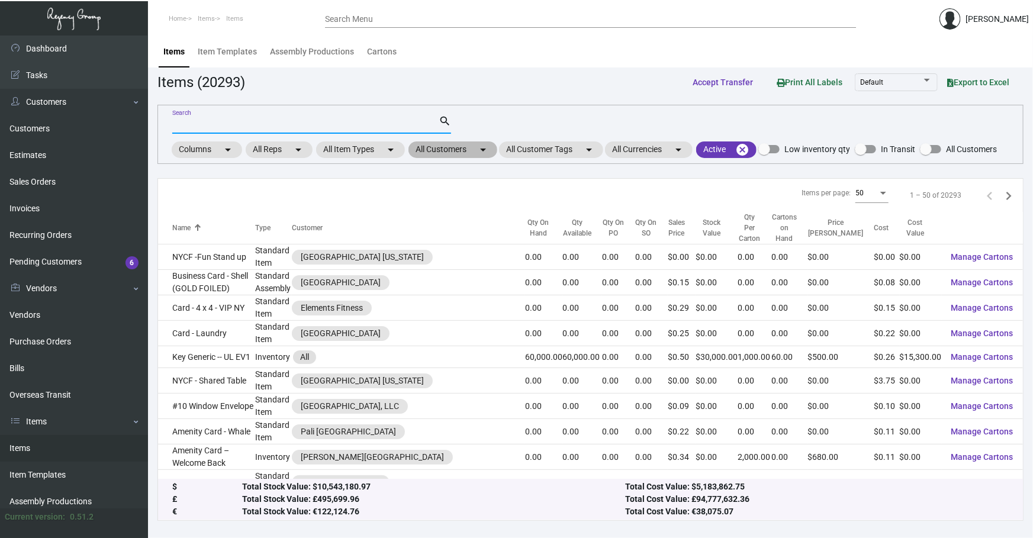
click at [452, 151] on mat-chip "All Customers arrow_drop_down" at bounding box center [452, 149] width 89 height 17
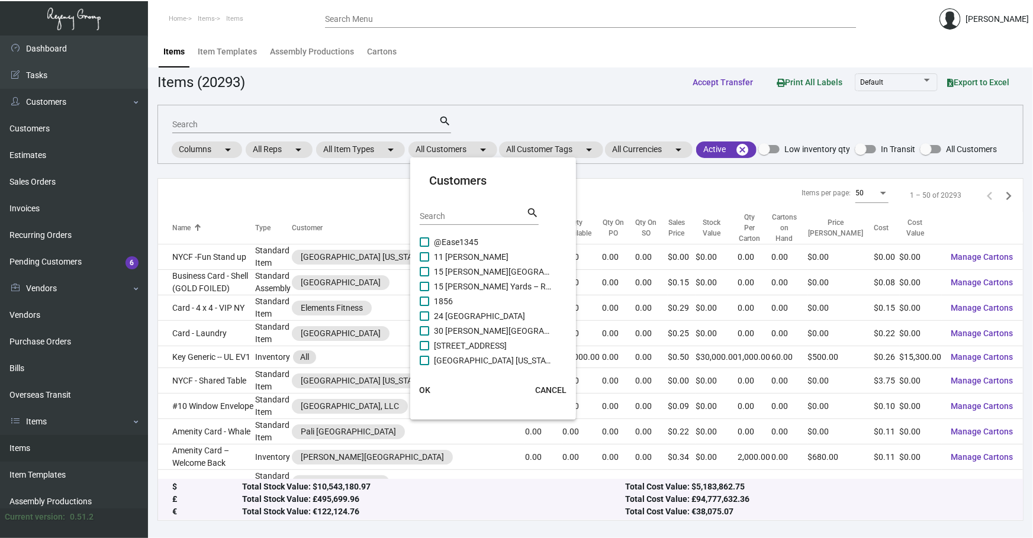
click at [462, 214] on input "Search" at bounding box center [473, 216] width 107 height 9
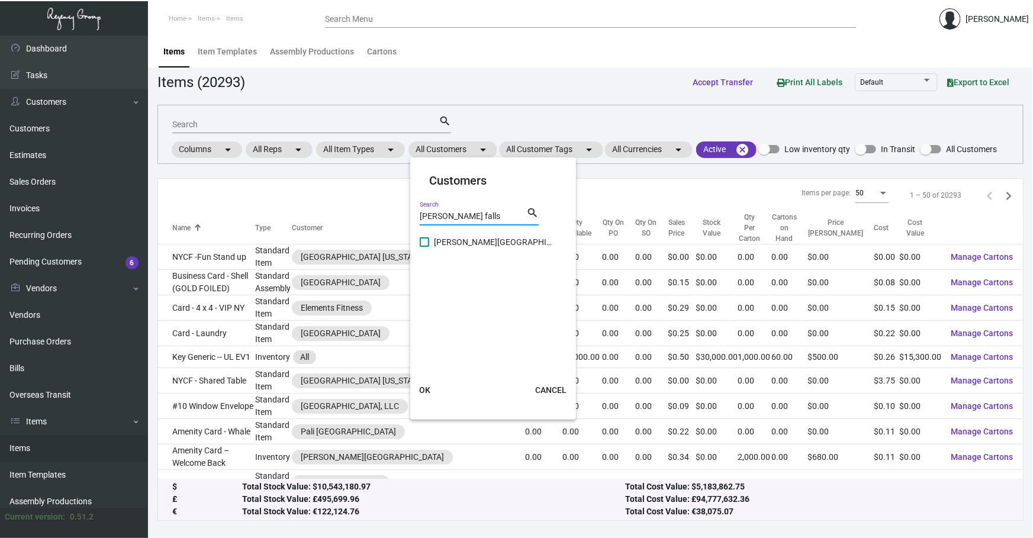
type input "[PERSON_NAME] falls"
click at [479, 237] on span "[PERSON_NAME][GEOGRAPHIC_DATA]" at bounding box center [493, 242] width 118 height 14
click at [424, 247] on input "[PERSON_NAME][GEOGRAPHIC_DATA]" at bounding box center [424, 247] width 1 height 1
checkbox input "true"
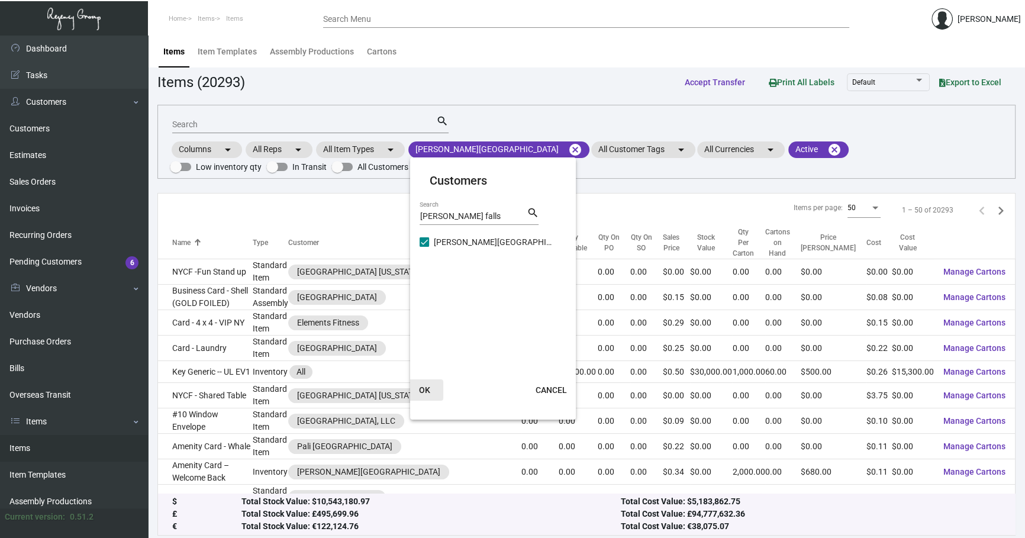
click at [424, 381] on button "OK" at bounding box center [424, 389] width 38 height 21
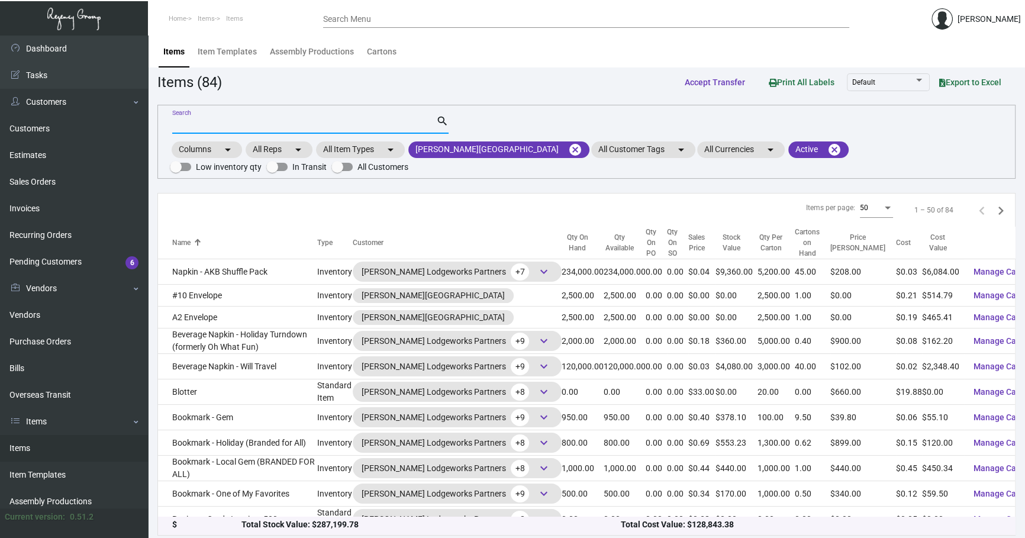
click at [188, 121] on input "Search" at bounding box center [304, 124] width 264 height 9
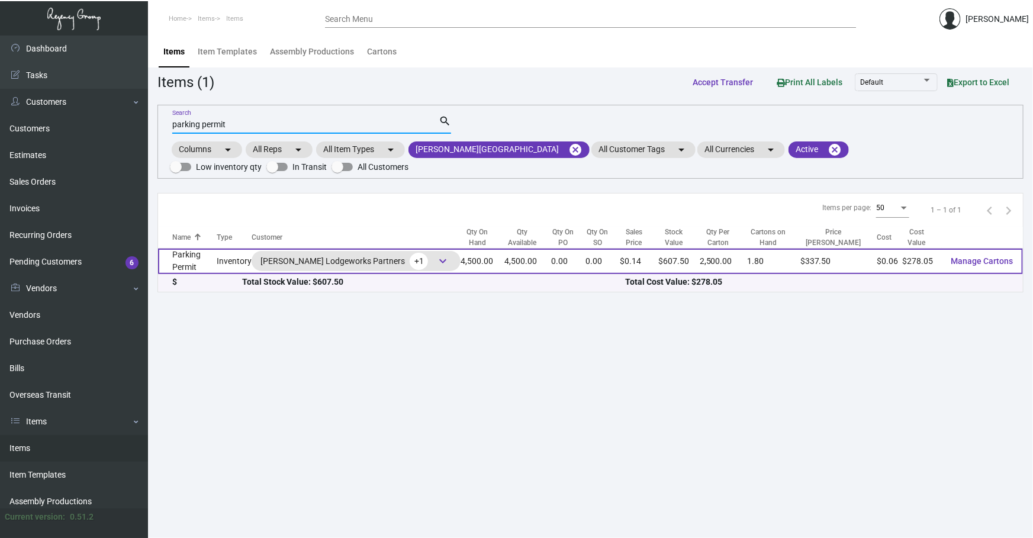
type input "parking permit"
click at [205, 253] on td "Parking Permit" at bounding box center [187, 261] width 59 height 25
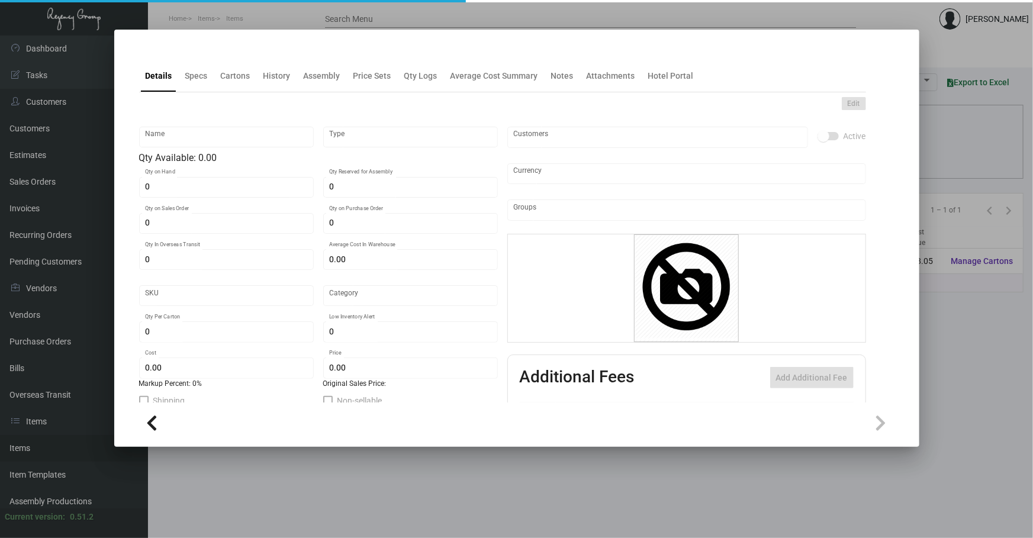
type input "Parking Permit"
type input "Inventory"
type input "4,500"
type input "$ 0.66645"
type input "Standard"
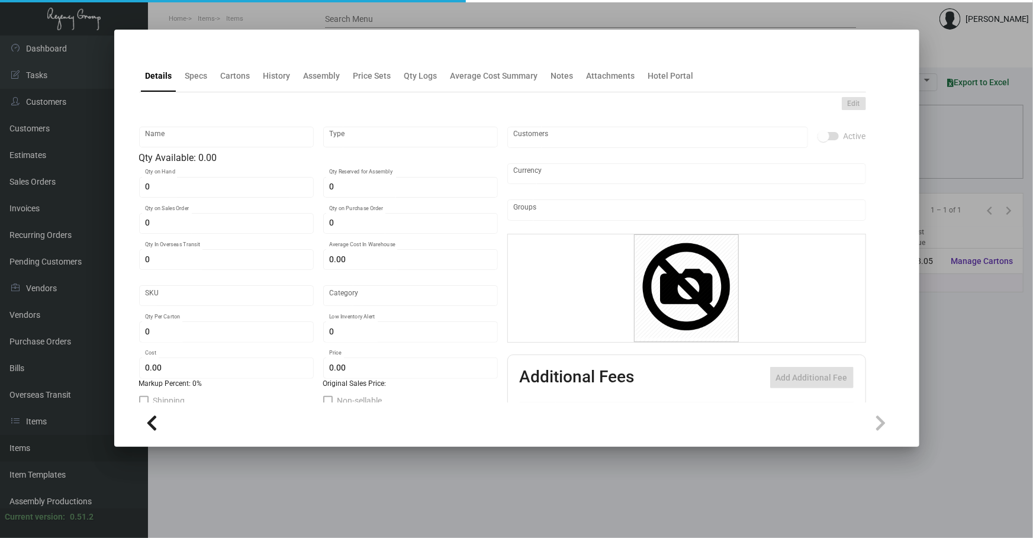
type input "2,500"
type input "1,000"
type input "$ 0.06179"
type input "$ 0.135"
checkbox input "true"
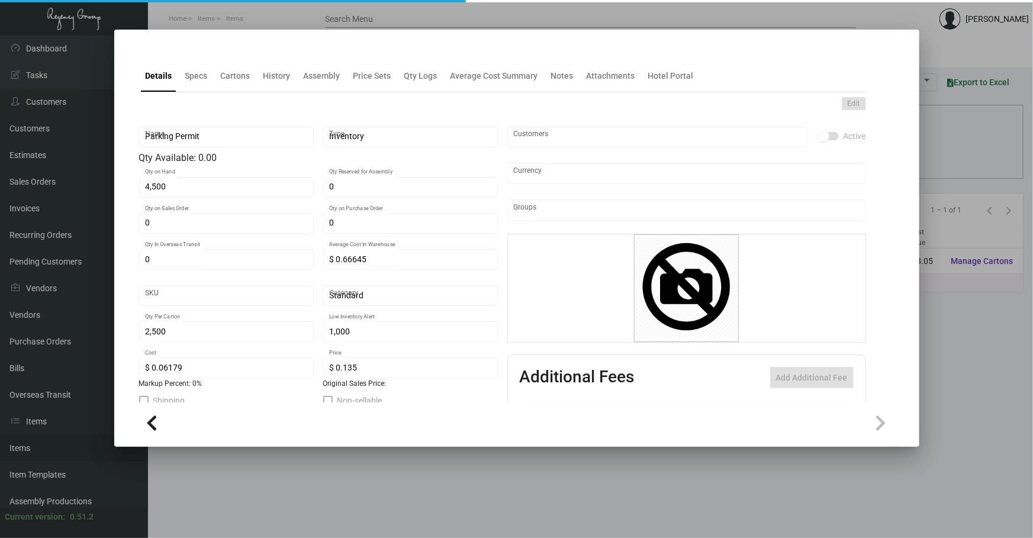
type input "United States Dollar $"
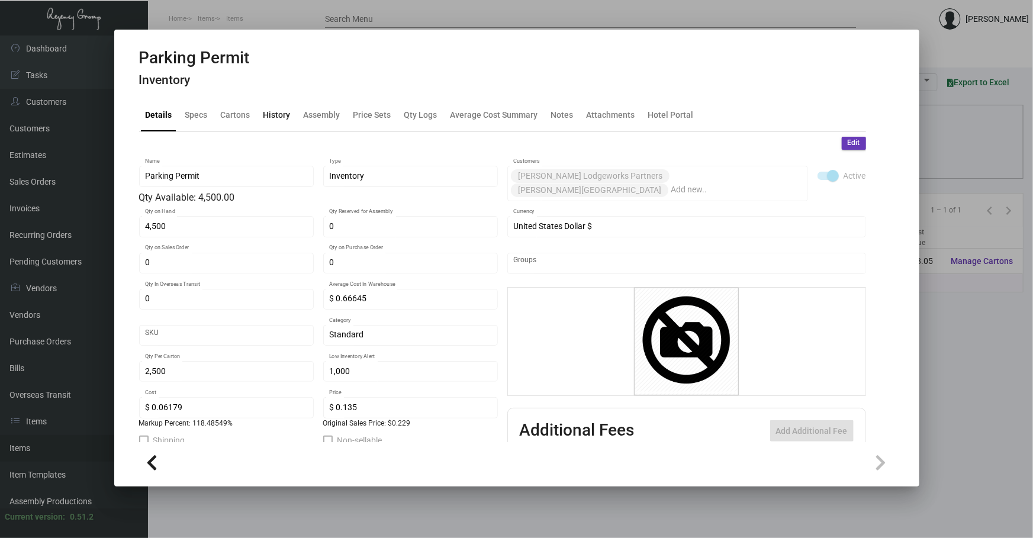
click at [285, 122] on div "History" at bounding box center [277, 115] width 37 height 28
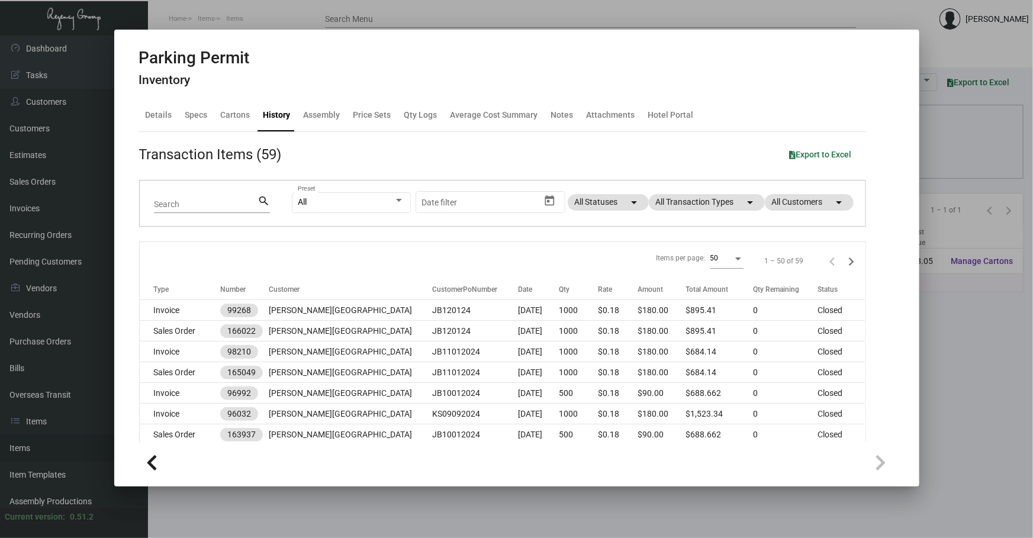
click at [701, 212] on div "All Preset Start date – Date filter All Statuses arrow_drop_down All Transactio…" at bounding box center [571, 204] width 559 height 46
click at [709, 194] on mat-chip "All Transaction Types arrow_drop_down" at bounding box center [707, 202] width 116 height 17
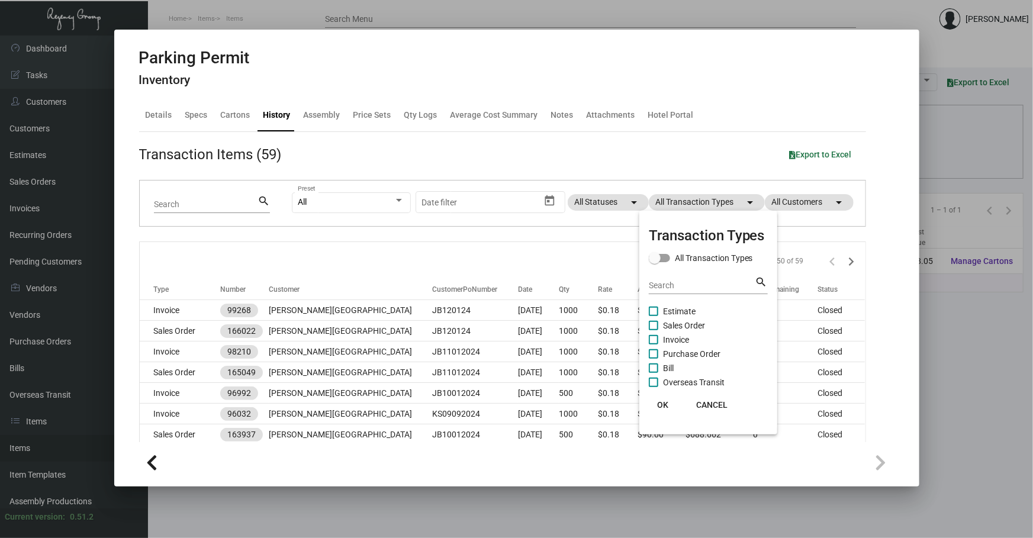
click at [682, 353] on span "Purchase Order" at bounding box center [691, 354] width 57 height 14
click at [653, 359] on input "Purchase Order" at bounding box center [653, 359] width 1 height 1
checkbox input "true"
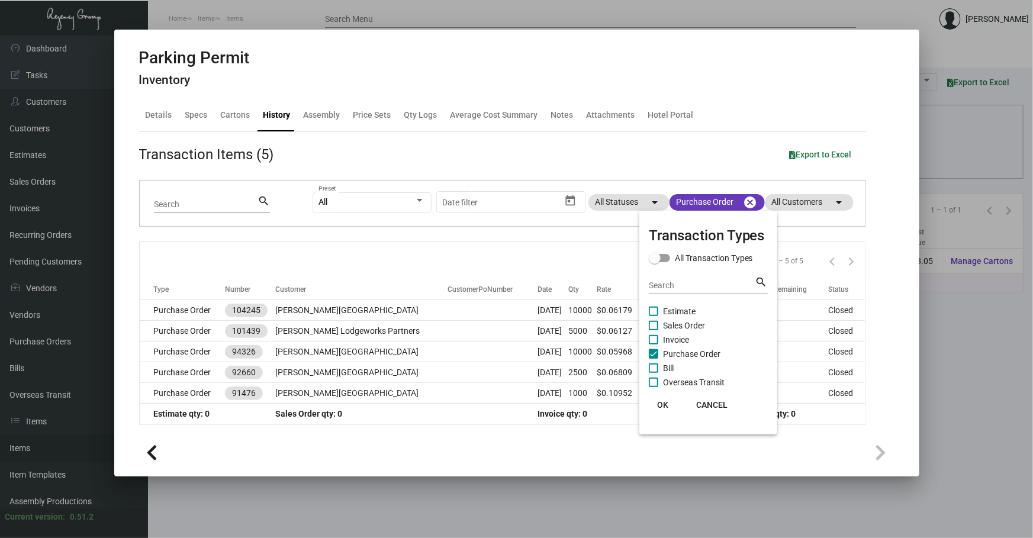
click at [317, 311] on div at bounding box center [516, 269] width 1033 height 538
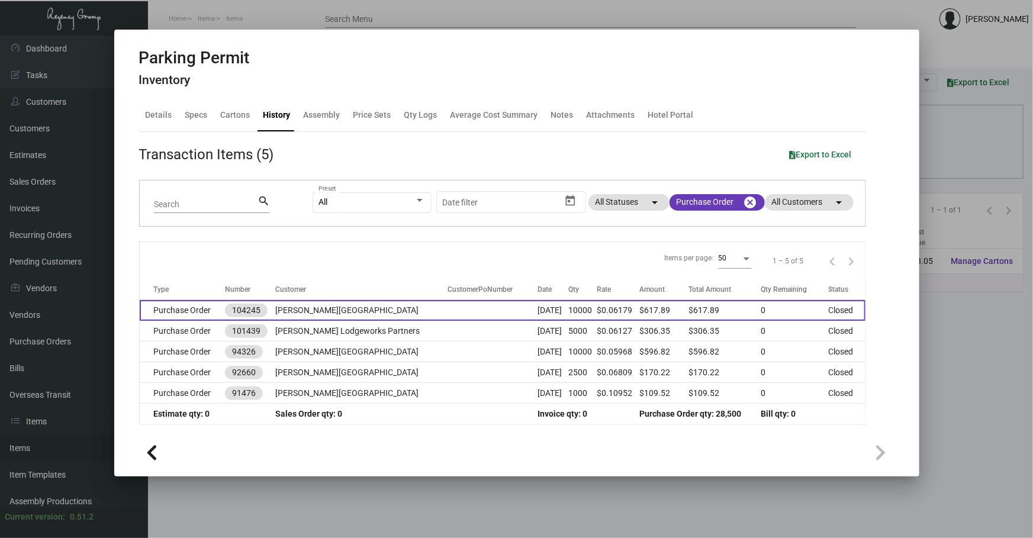
click at [317, 306] on td "[PERSON_NAME][GEOGRAPHIC_DATA]" at bounding box center [361, 310] width 172 height 21
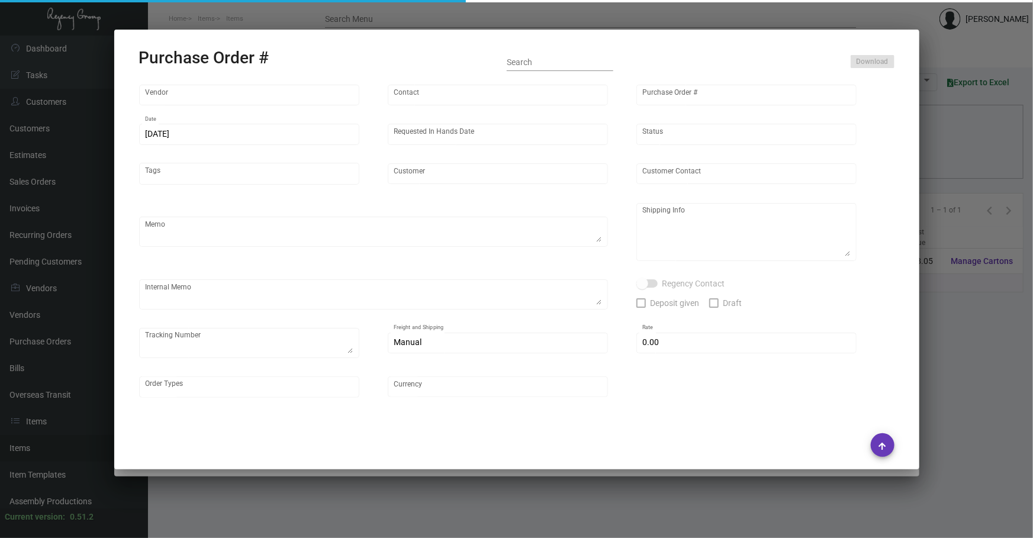
type input "4 Over"
type input "104245"
type input "[DATE]"
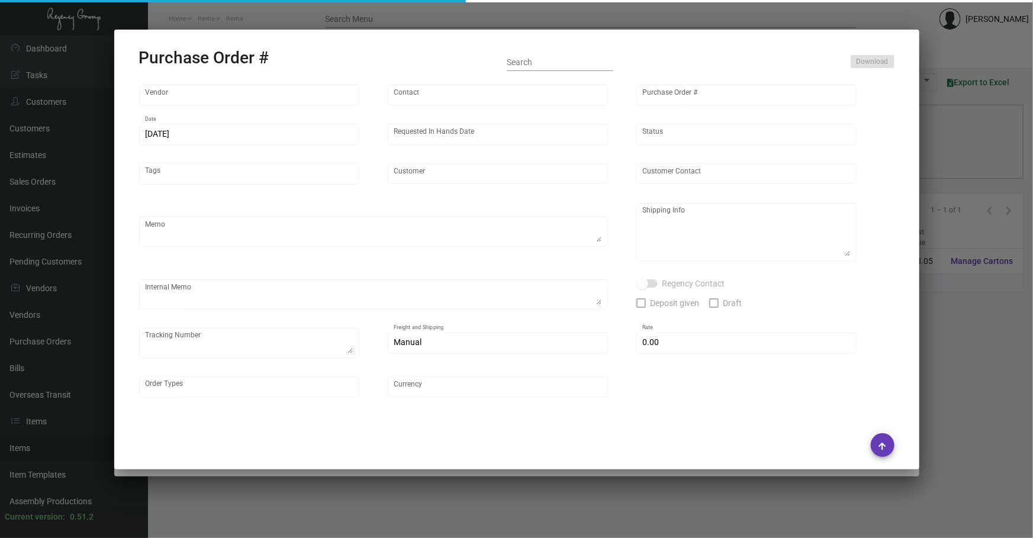
type input "[PERSON_NAME][GEOGRAPHIC_DATA]"
type textarea "Regency Group NJ - [PERSON_NAME] [STREET_ADDRESS]"
type textarea "NJ Warehouse. $48.08 - shipping to NJ warehouse."
checkbox input "true"
type input "$ 0.00"
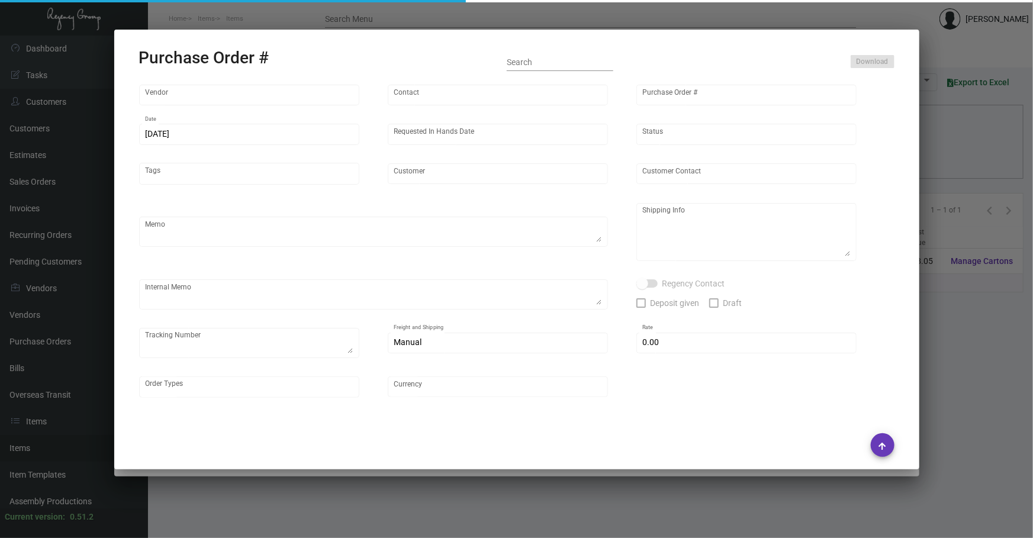
type input "United States Dollar $"
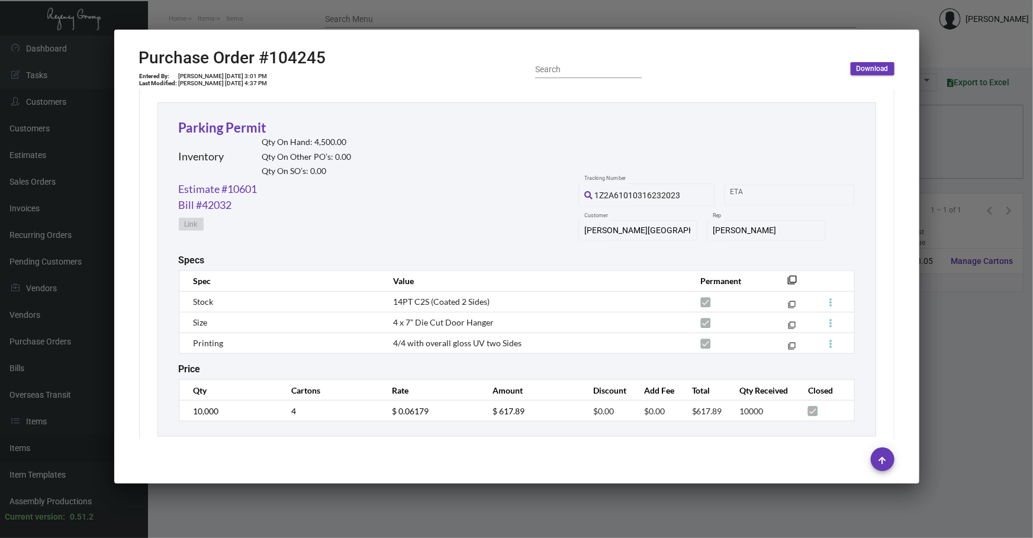
scroll to position [561, 0]
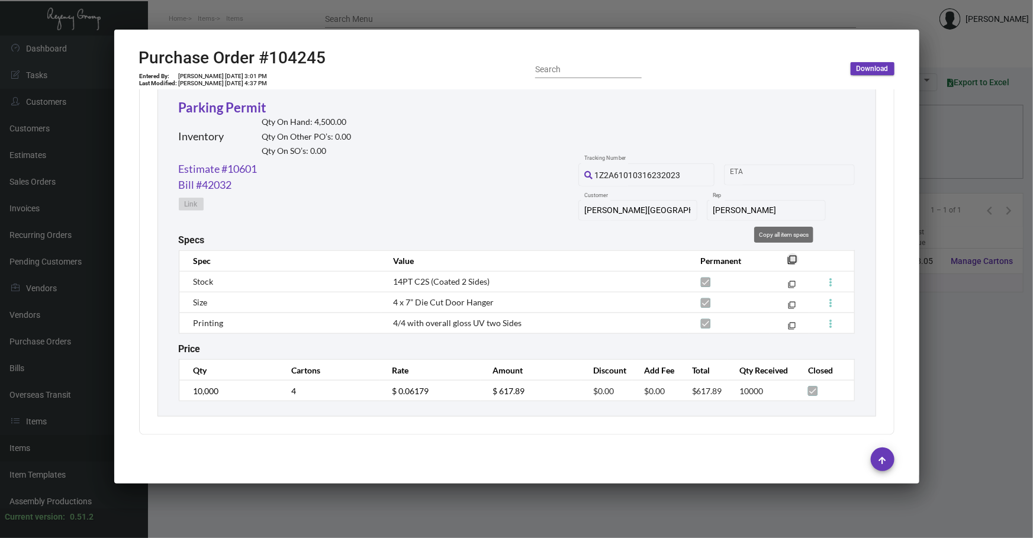
click at [788, 260] on mat-icon "filter_none" at bounding box center [792, 263] width 9 height 9
click at [485, 523] on div at bounding box center [516, 269] width 1033 height 538
